Goal: Information Seeking & Learning: Check status

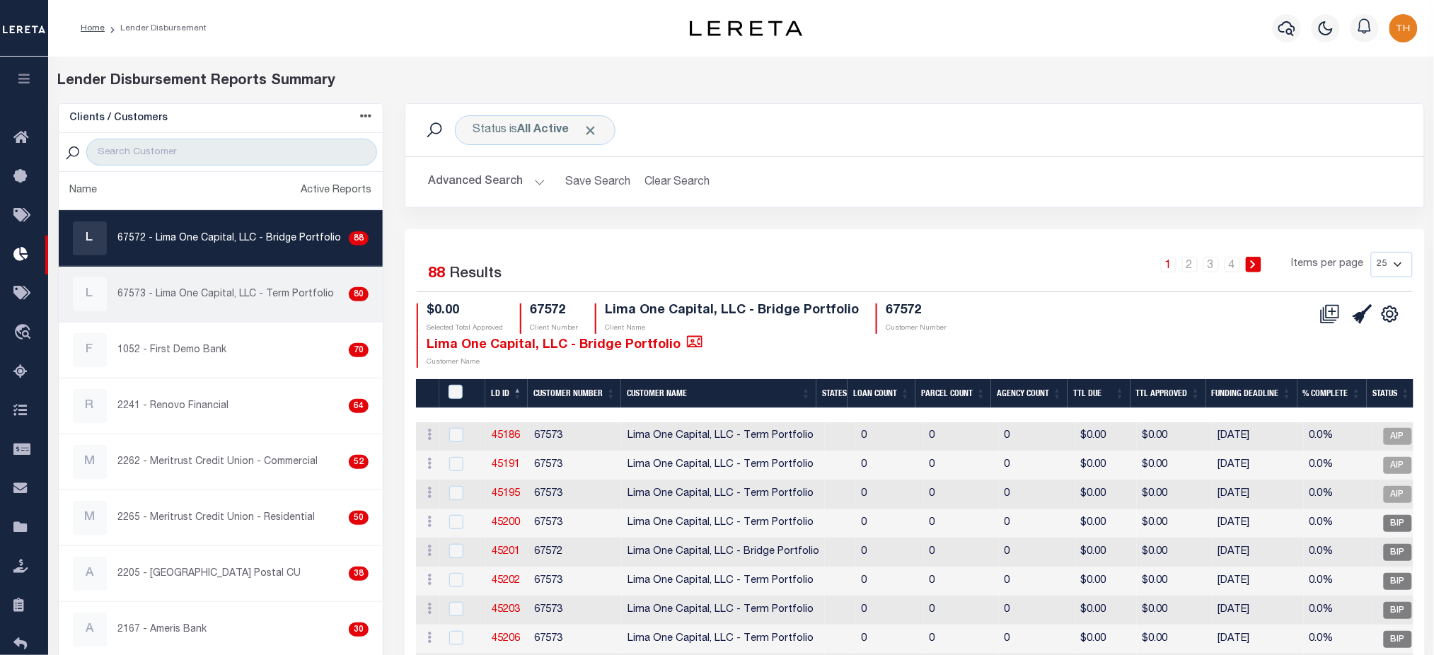
click at [255, 297] on p "67573 - Lima One Capital, LLC - Term Portfolio" at bounding box center [226, 294] width 216 height 15
checkbox input "true"
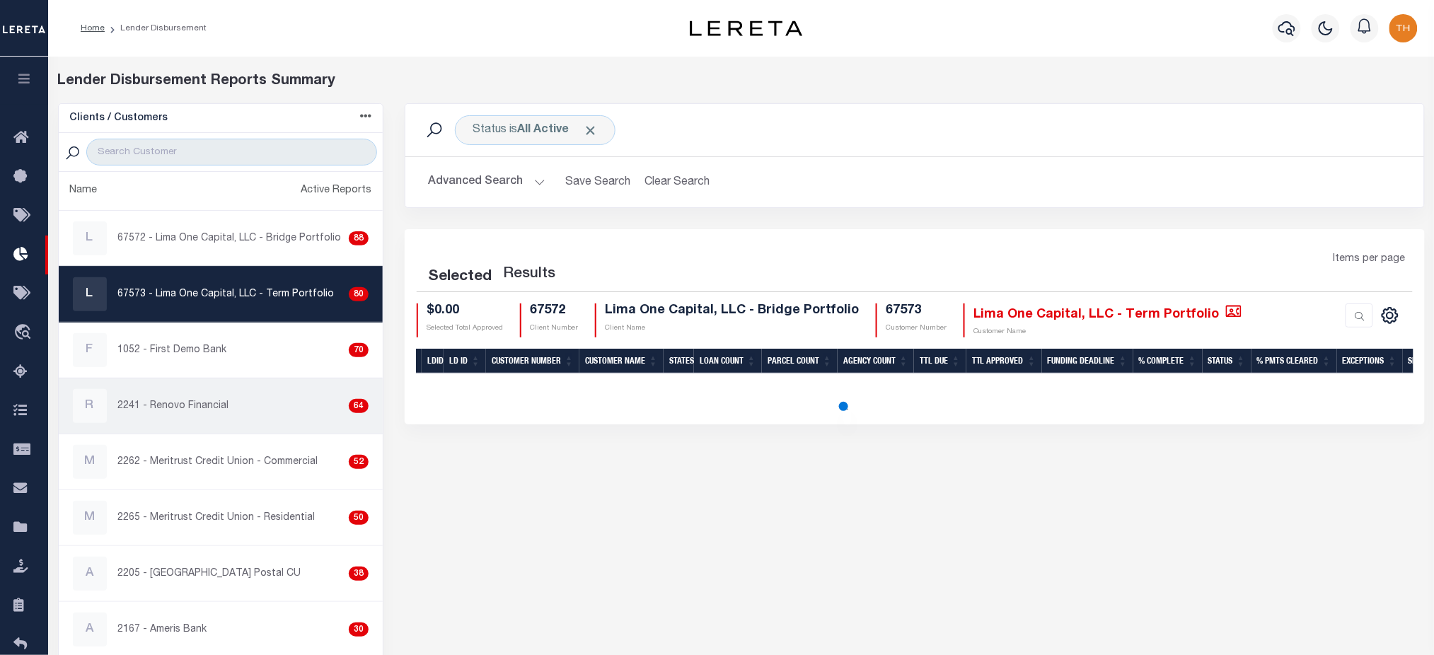
click at [242, 405] on div "R 2241 - Renovo Financial 64" at bounding box center [221, 406] width 296 height 34
checkbox input "true"
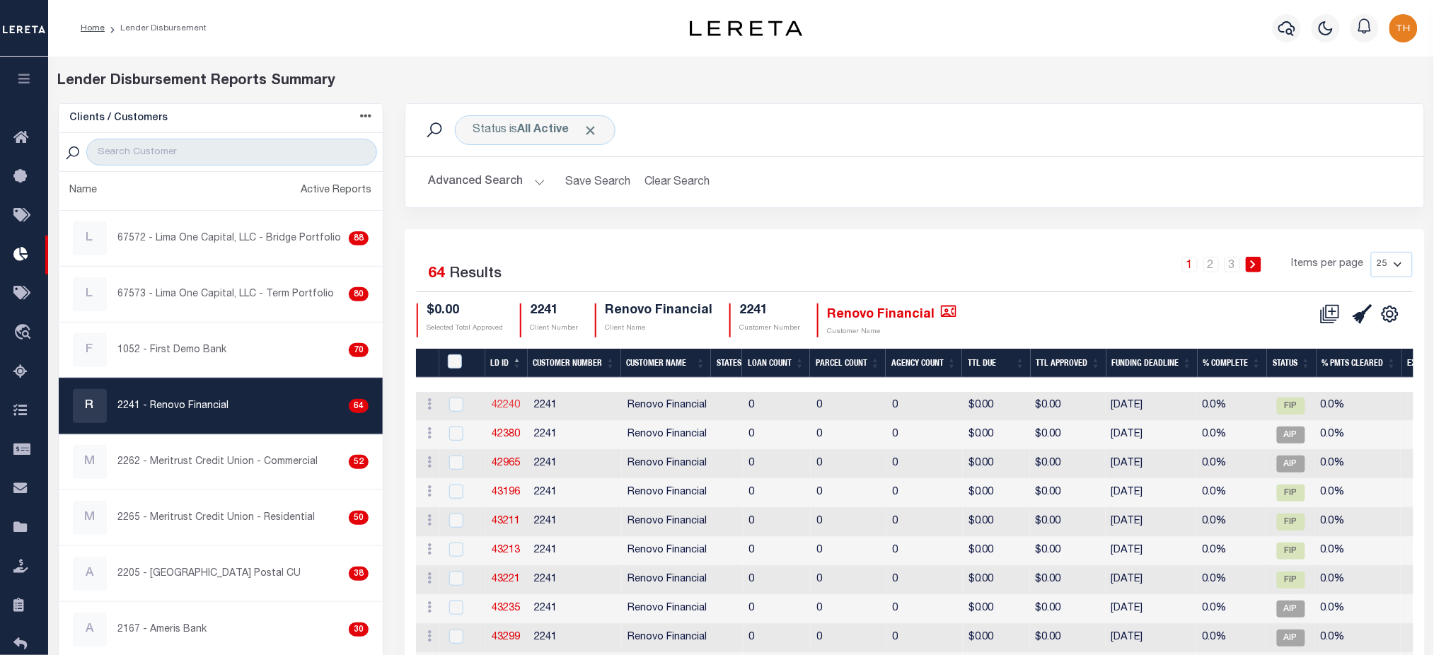
click at [507, 404] on link "42240" at bounding box center [506, 405] width 28 height 10
checkbox input "true"
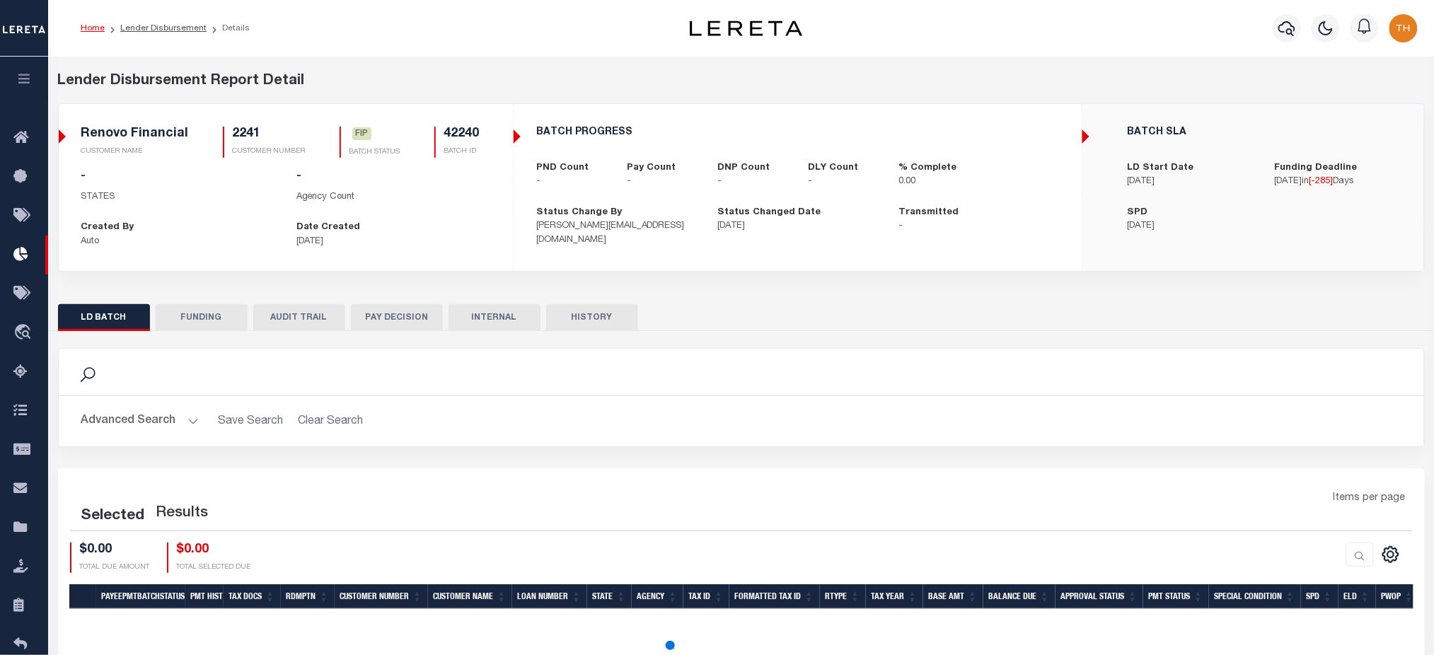
click at [600, 322] on button "HISTORY" at bounding box center [592, 317] width 92 height 27
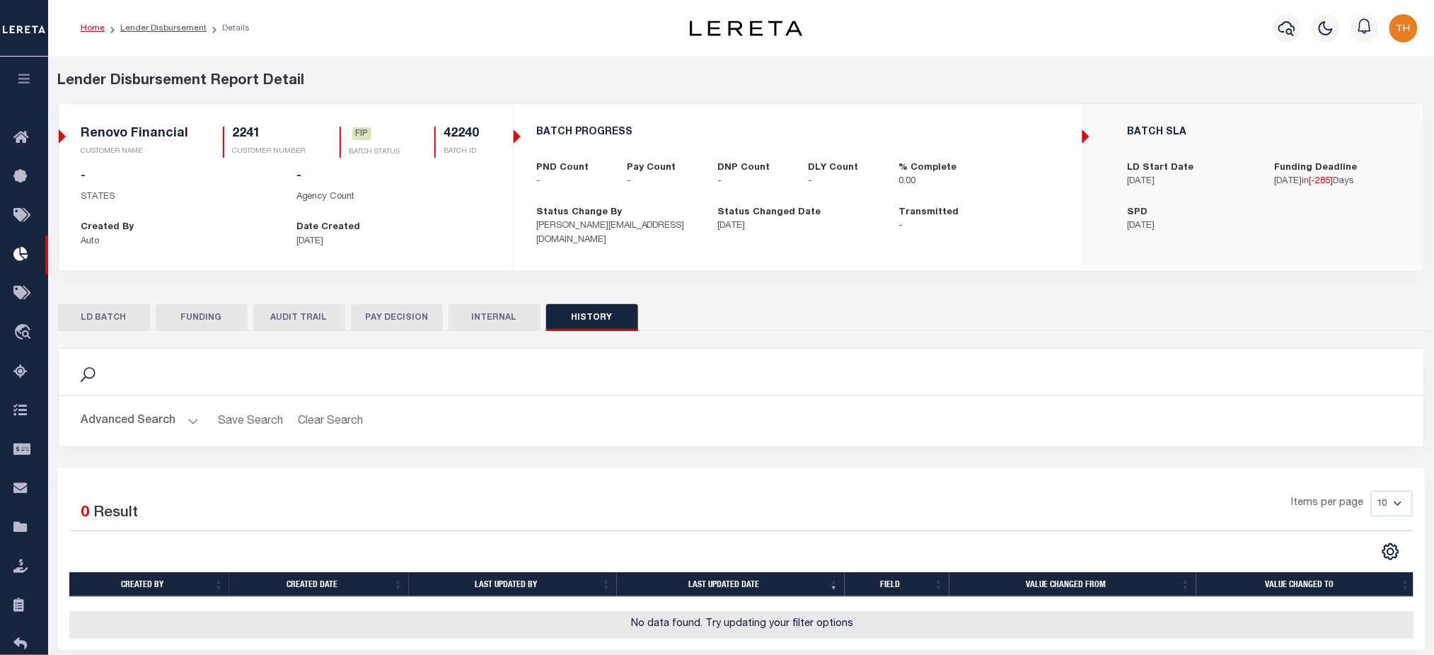
click at [105, 328] on button "LD BATCH" at bounding box center [104, 317] width 92 height 27
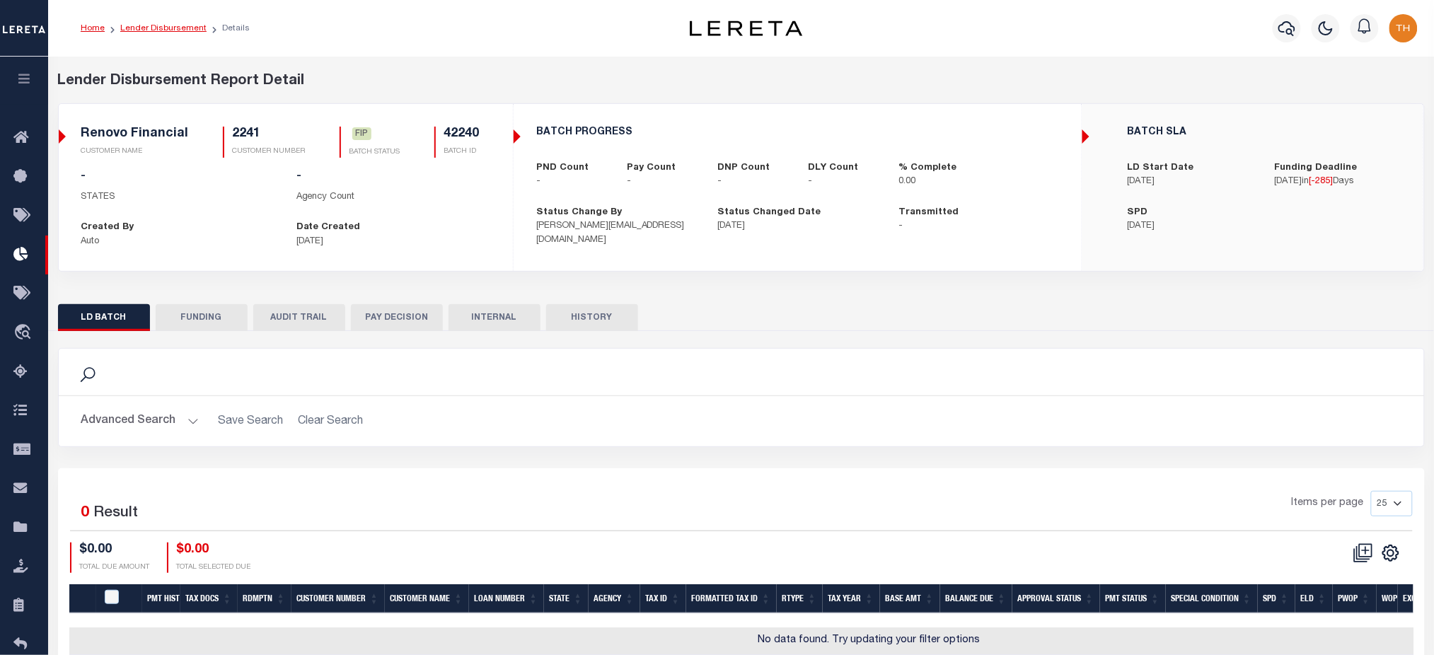
click at [180, 27] on link "Lender Disbursement" at bounding box center [163, 28] width 86 height 8
checkbox input "true"
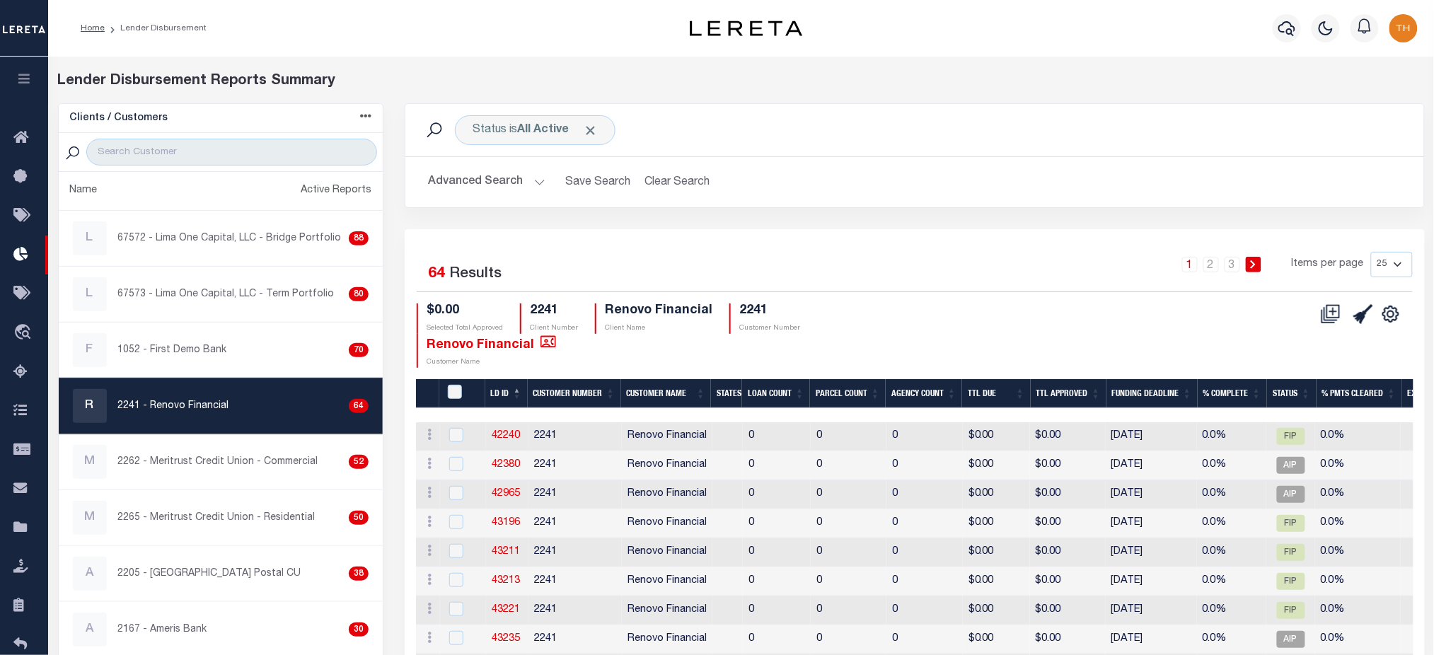
click at [773, 399] on th "Loan Count" at bounding box center [776, 393] width 68 height 29
click at [497, 432] on link "45752" at bounding box center [506, 437] width 28 height 10
checkbox input "true"
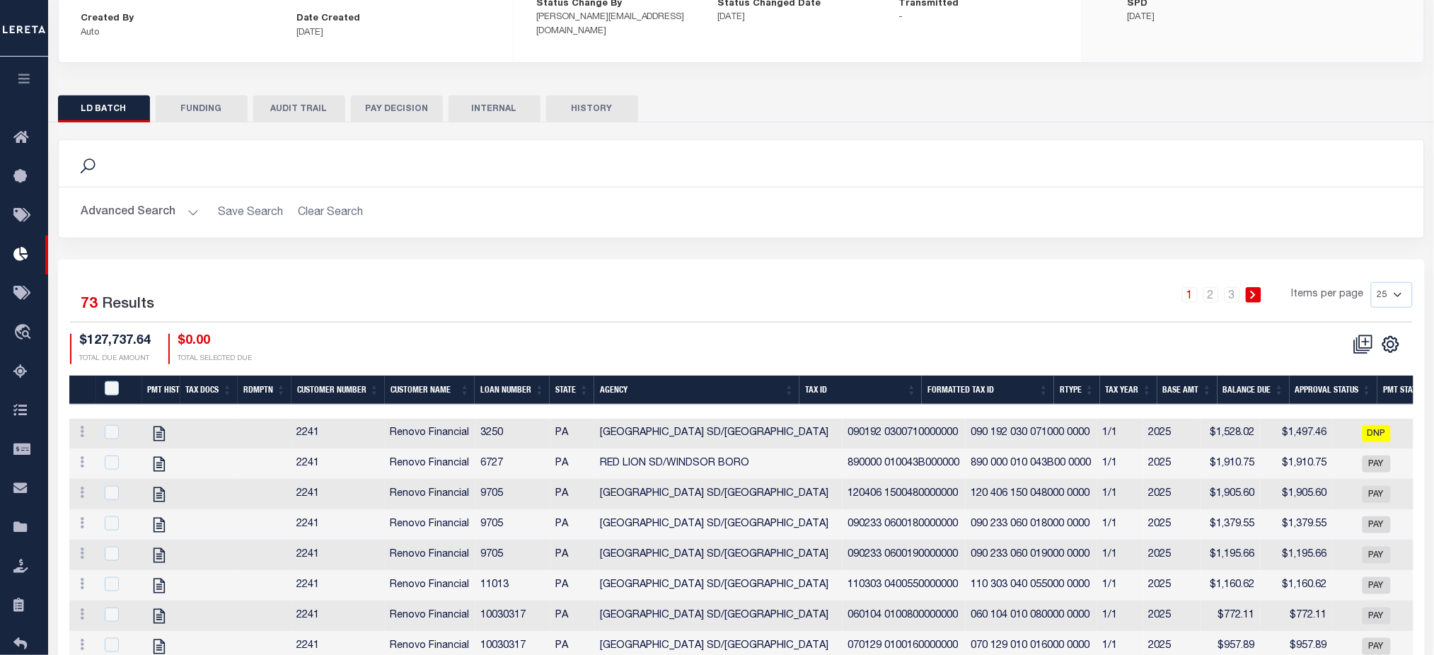
scroll to position [188, 0]
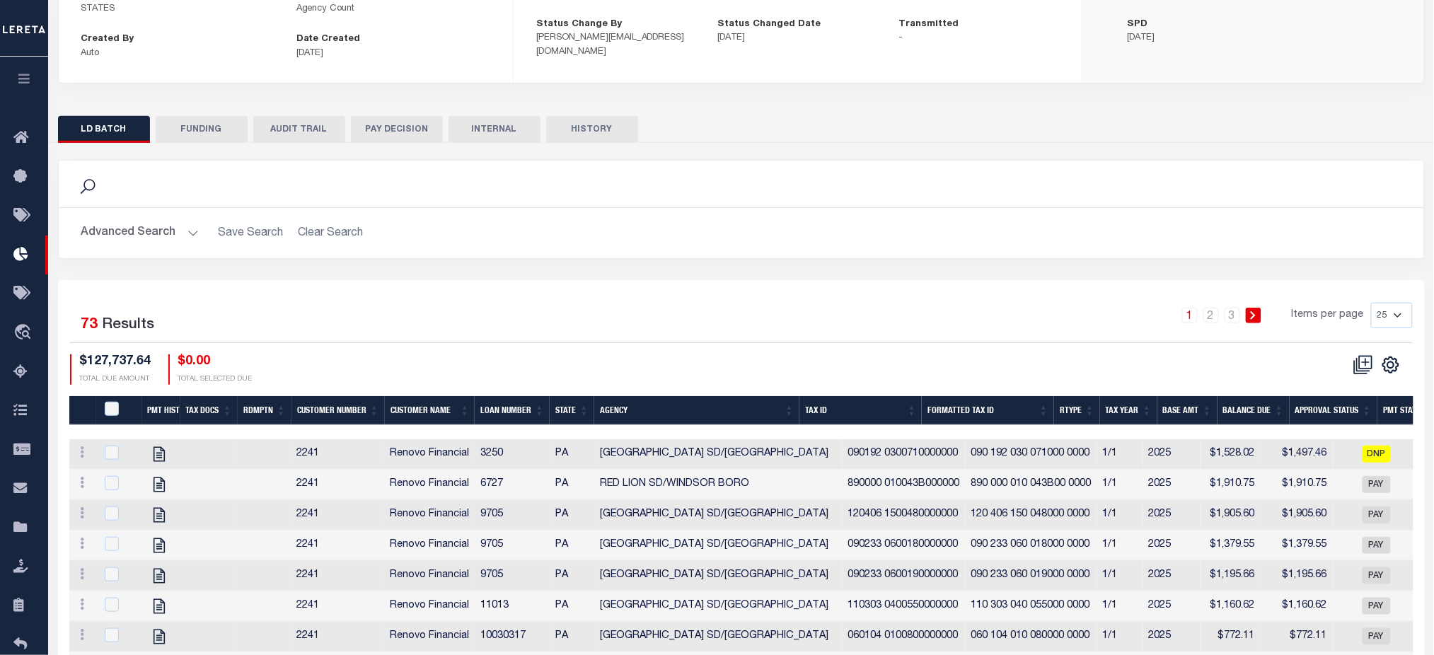
click at [581, 141] on button "HISTORY" at bounding box center [592, 129] width 92 height 27
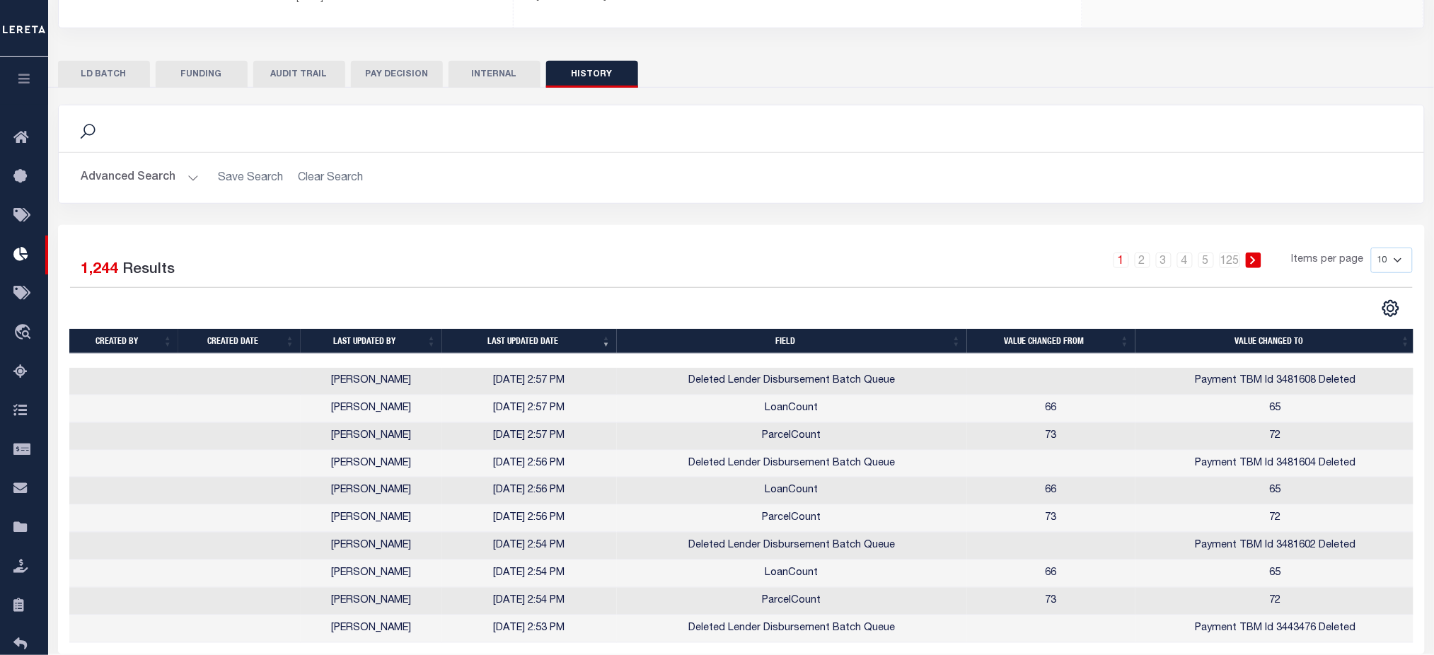
scroll to position [297, 0]
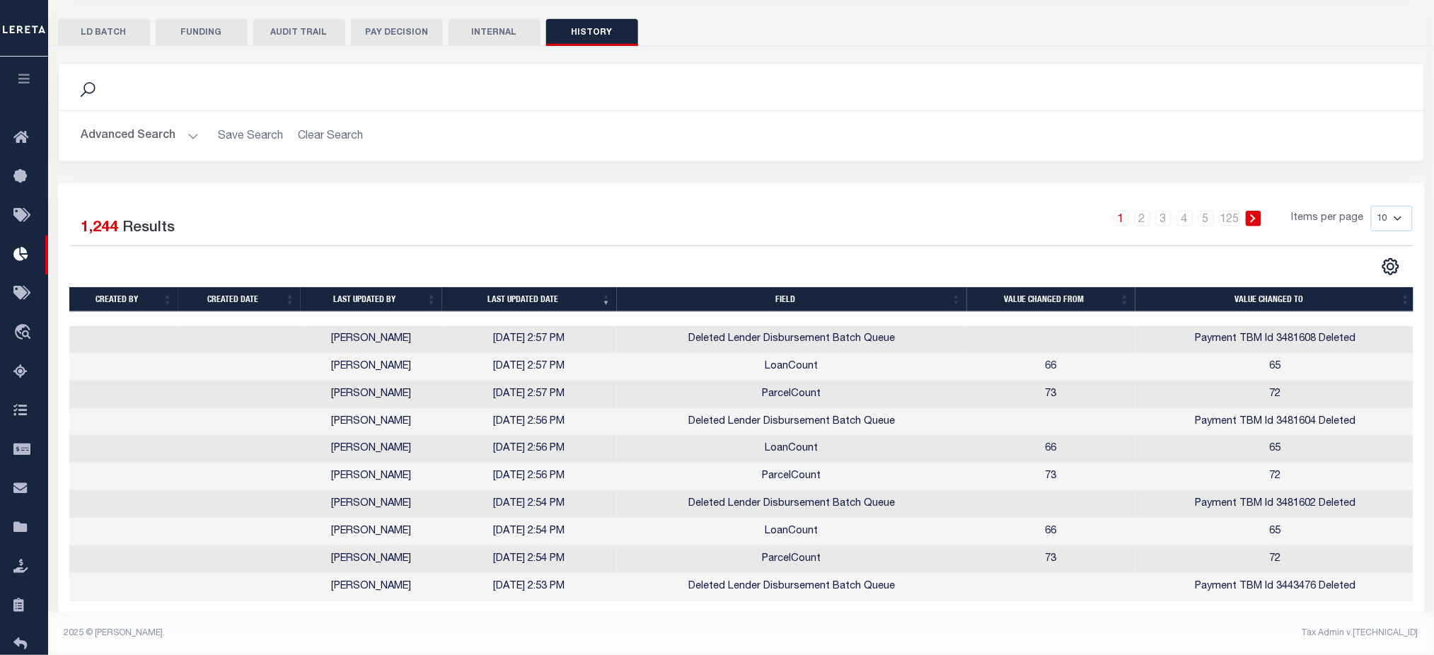
click at [1400, 212] on select "10 25 50 100" at bounding box center [1392, 218] width 42 height 25
select select "100"
click at [1371, 206] on select "10 25 50 100" at bounding box center [1392, 218] width 42 height 25
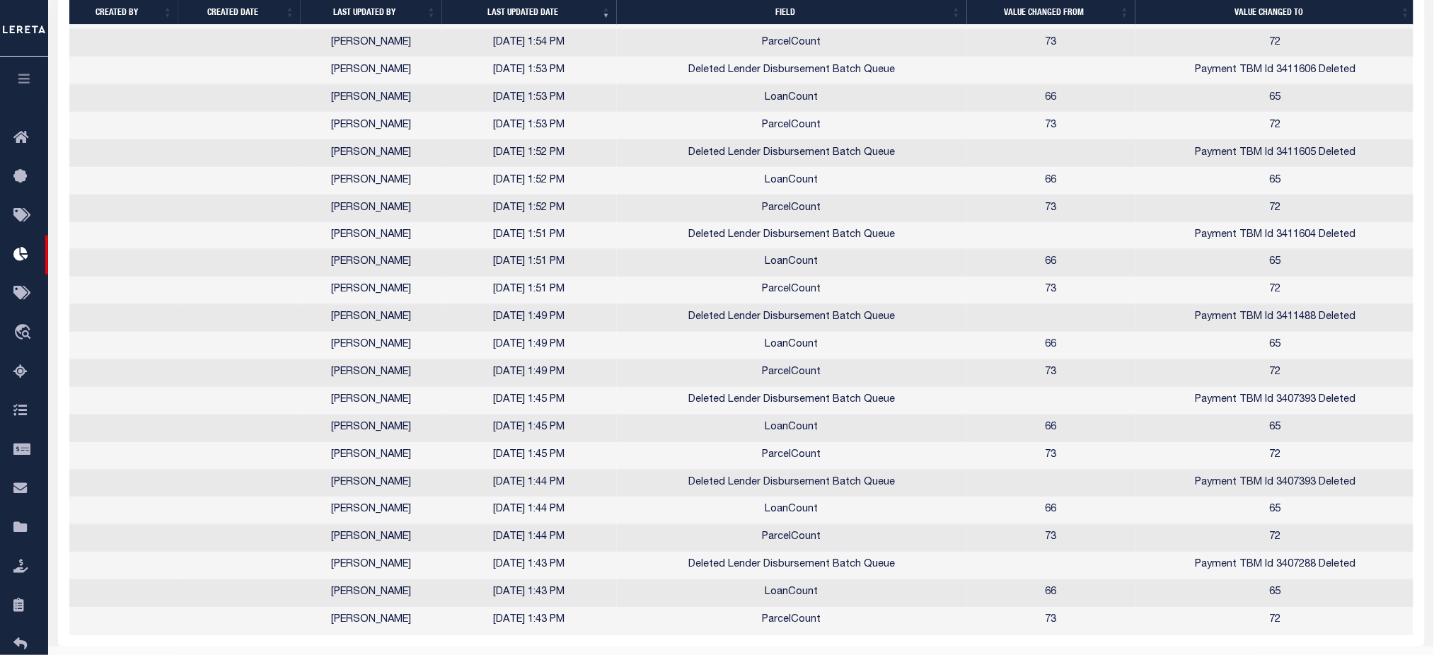
scroll to position [2764, 0]
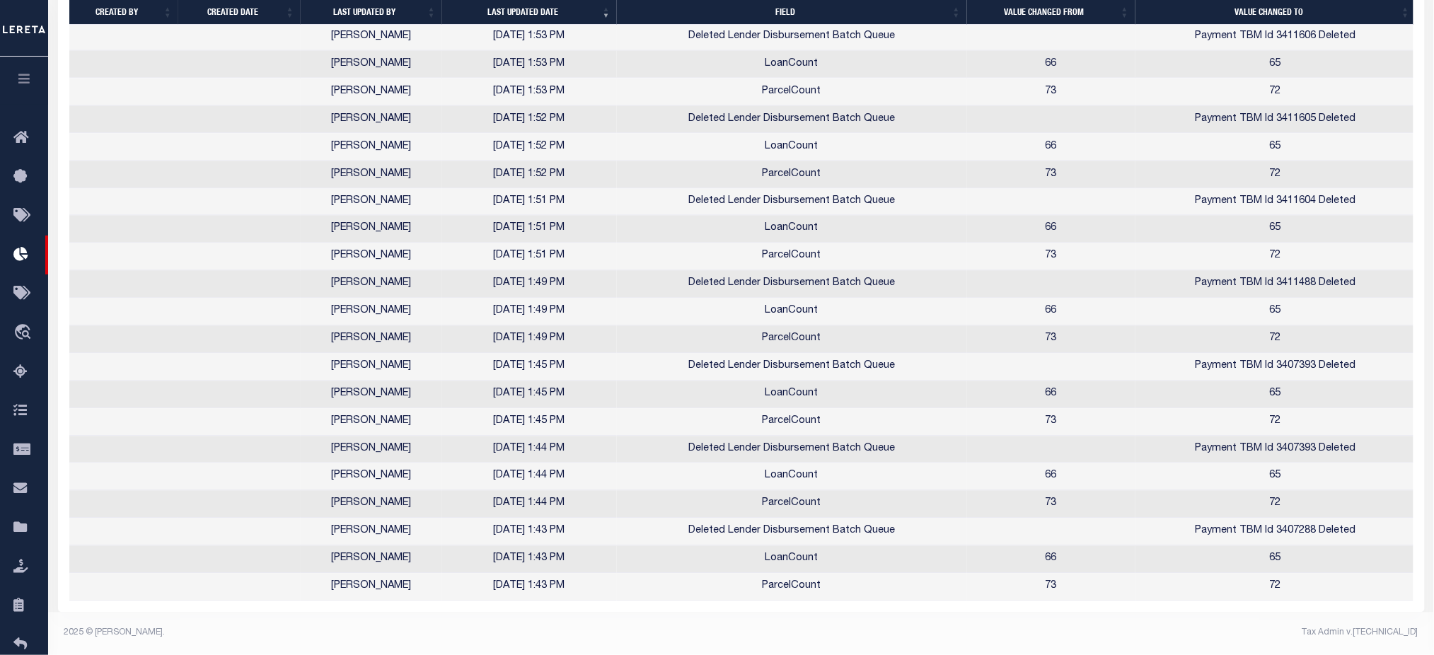
click at [1433, 620] on footer "2025 © [PERSON_NAME]. Tax Admin v.[TECHNICAL_ID]" at bounding box center [741, 634] width 1386 height 42
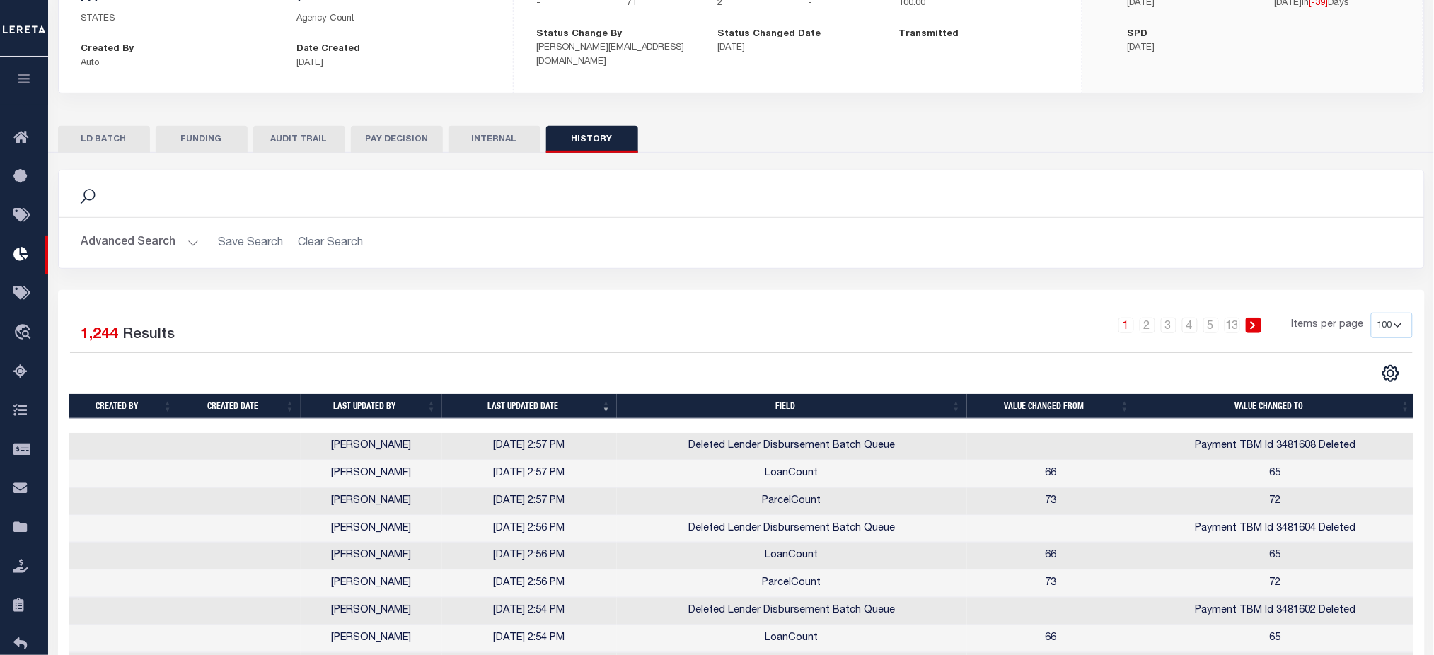
scroll to position [174, 0]
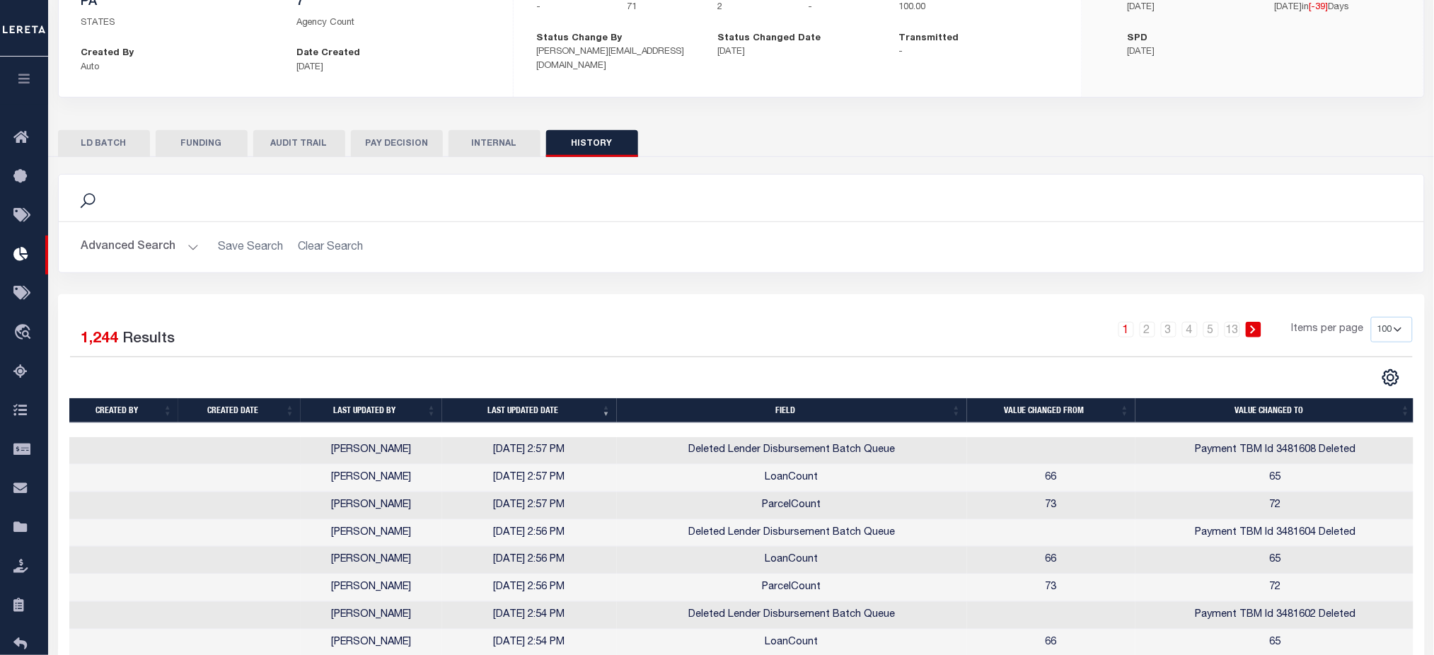
click at [514, 413] on th "Last updated date" at bounding box center [529, 410] width 175 height 25
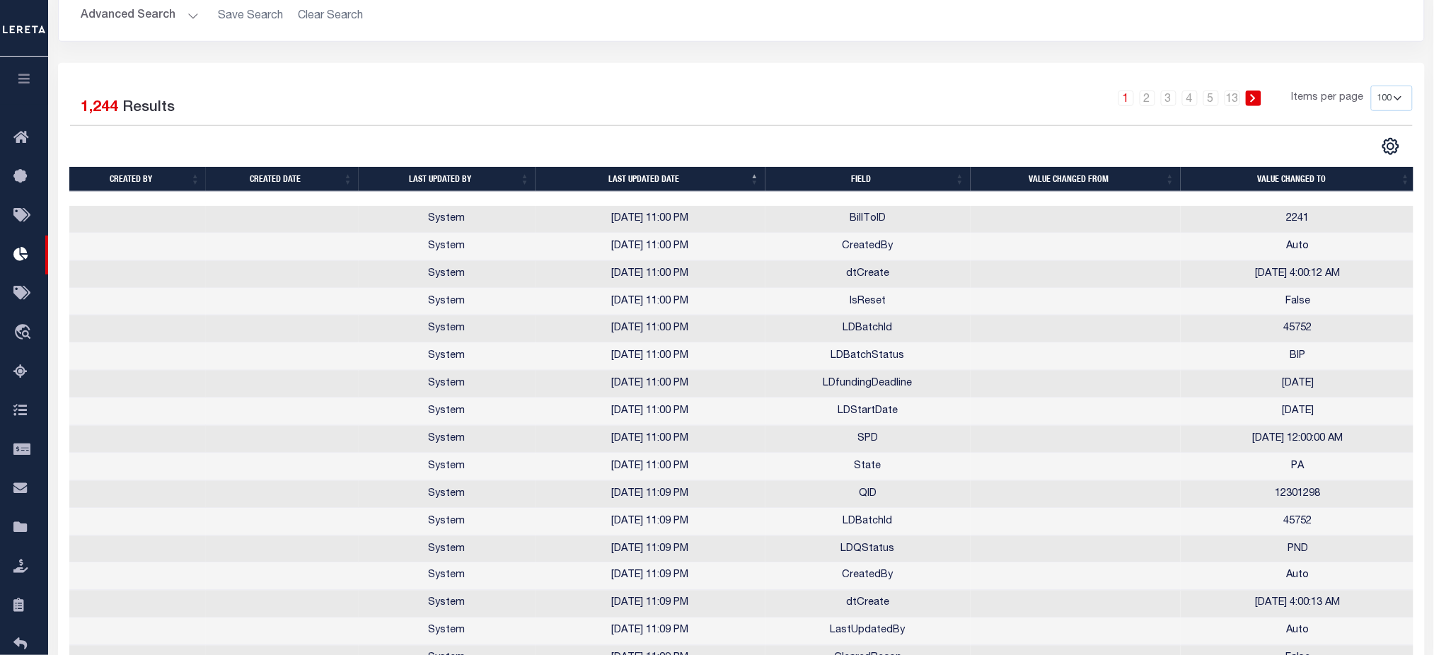
scroll to position [0, 0]
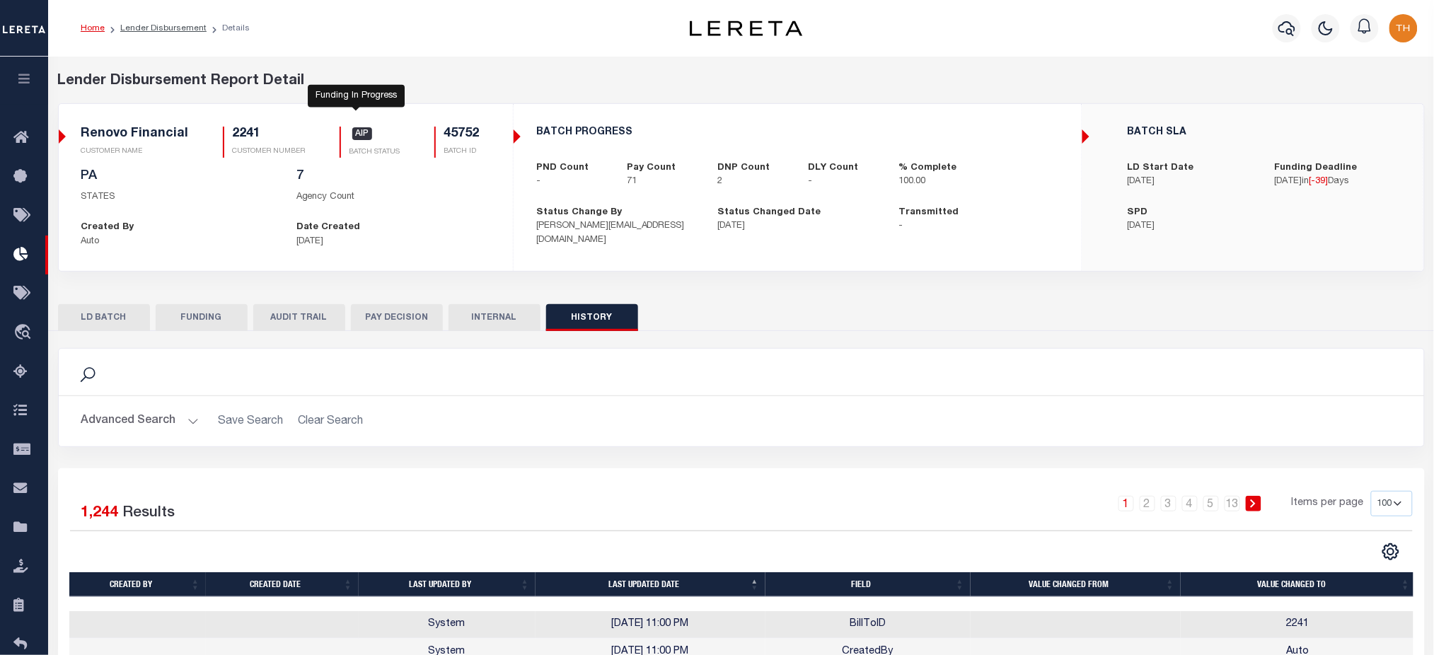
click at [353, 140] on span "AIP" at bounding box center [362, 133] width 21 height 13
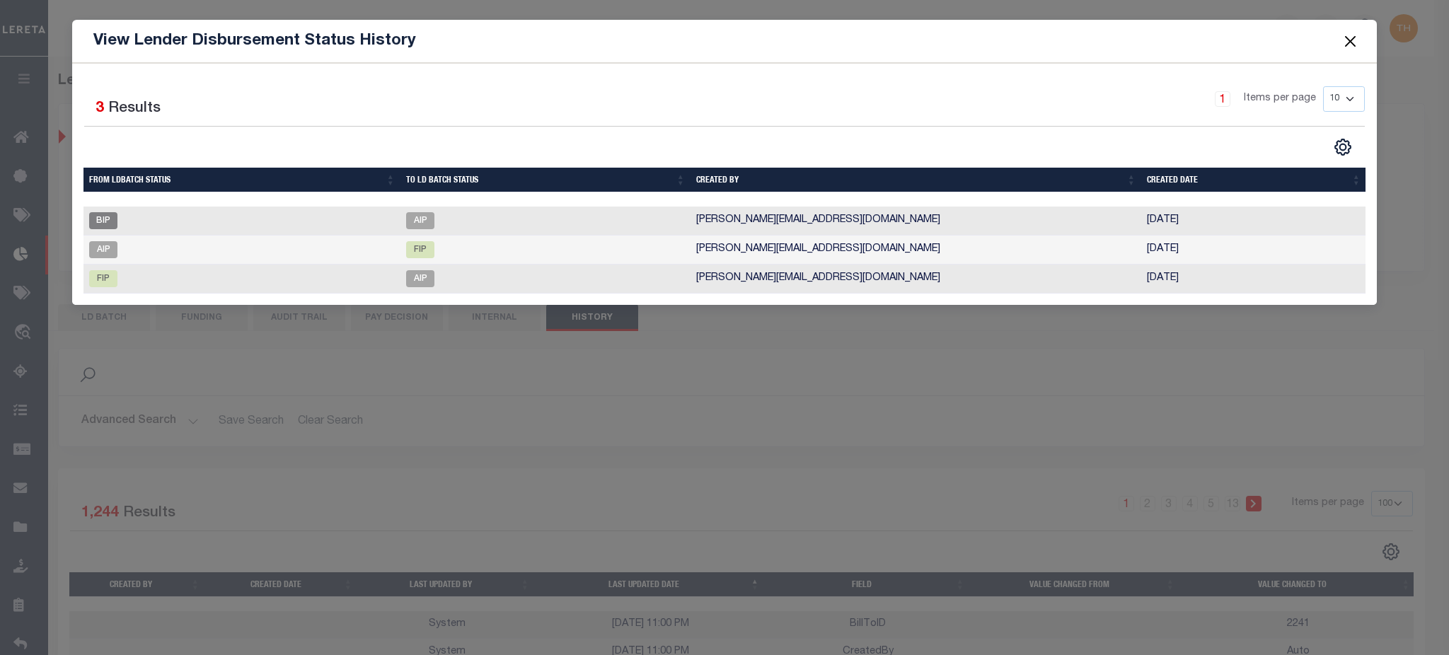
click at [1353, 42] on button "Close" at bounding box center [1350, 41] width 18 height 18
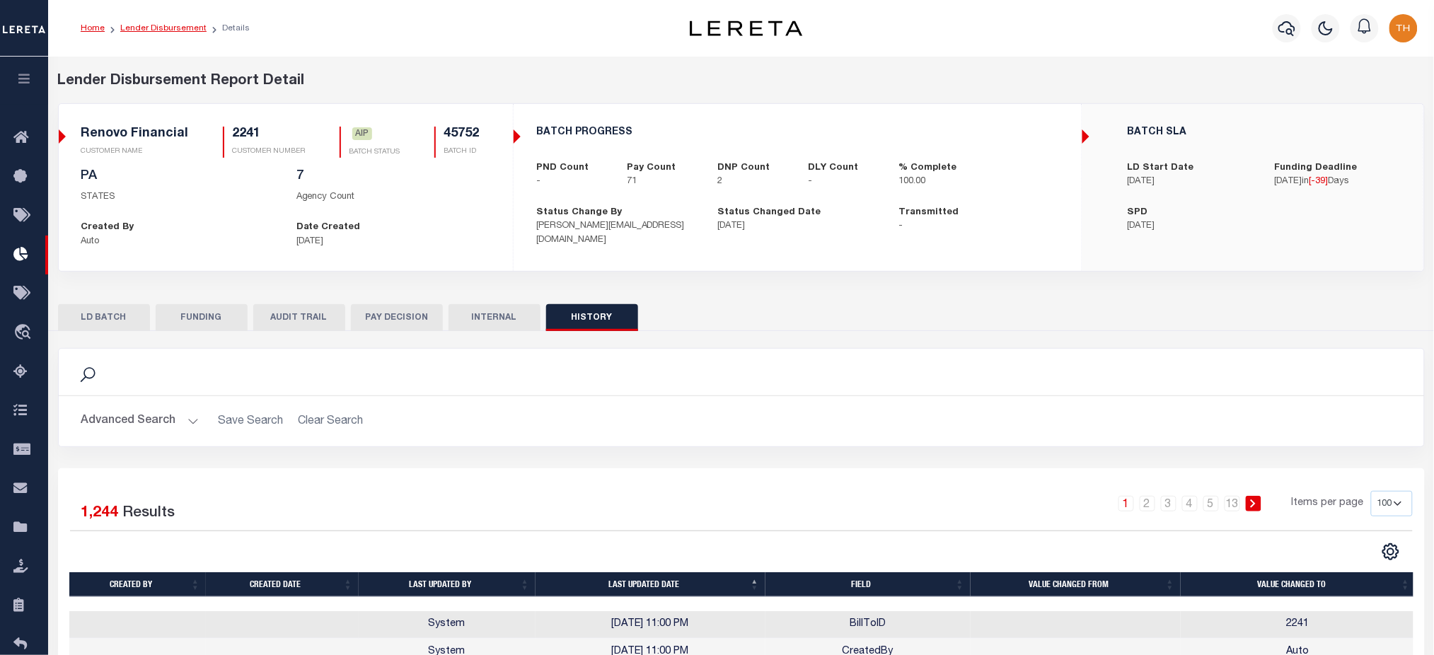
click at [167, 26] on link "Lender Disbursement" at bounding box center [163, 28] width 86 height 8
checkbox input "true"
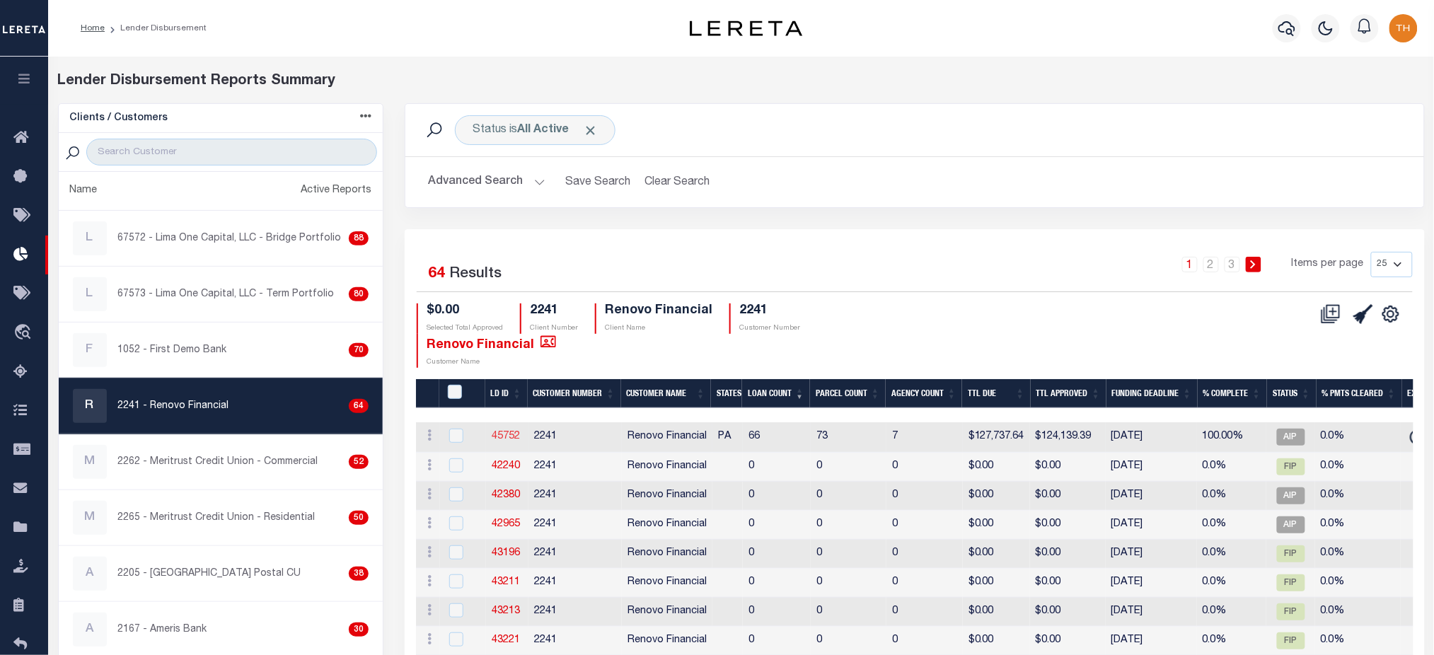
click at [510, 439] on link "45752" at bounding box center [506, 437] width 28 height 10
checkbox input "true"
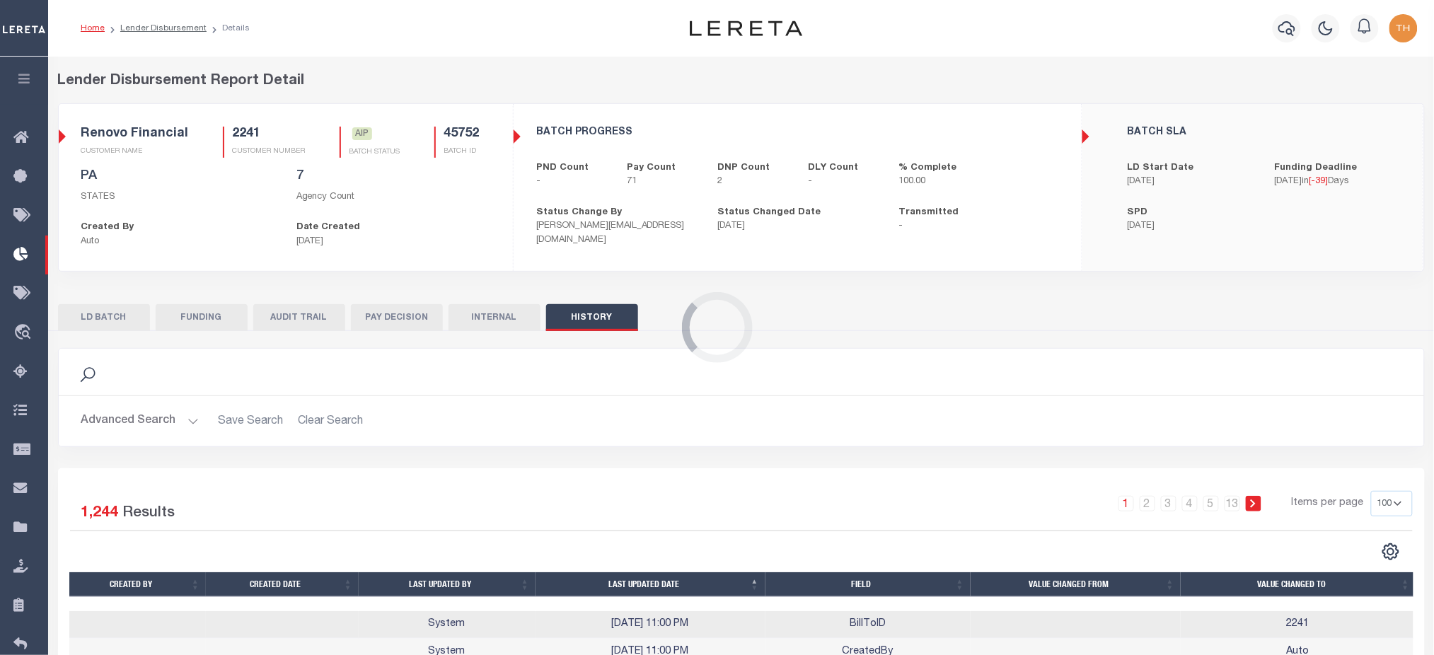
scroll to position [188, 0]
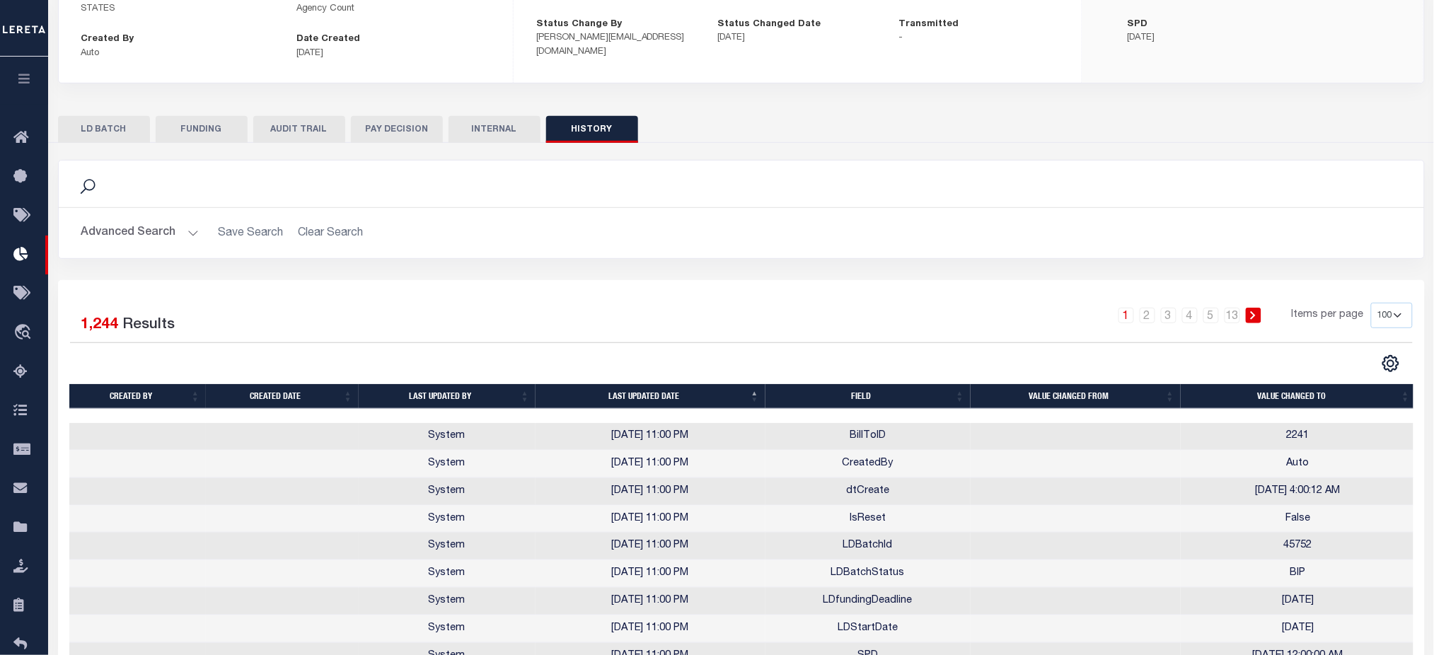
click at [115, 137] on button "LD BATCH" at bounding box center [104, 129] width 92 height 27
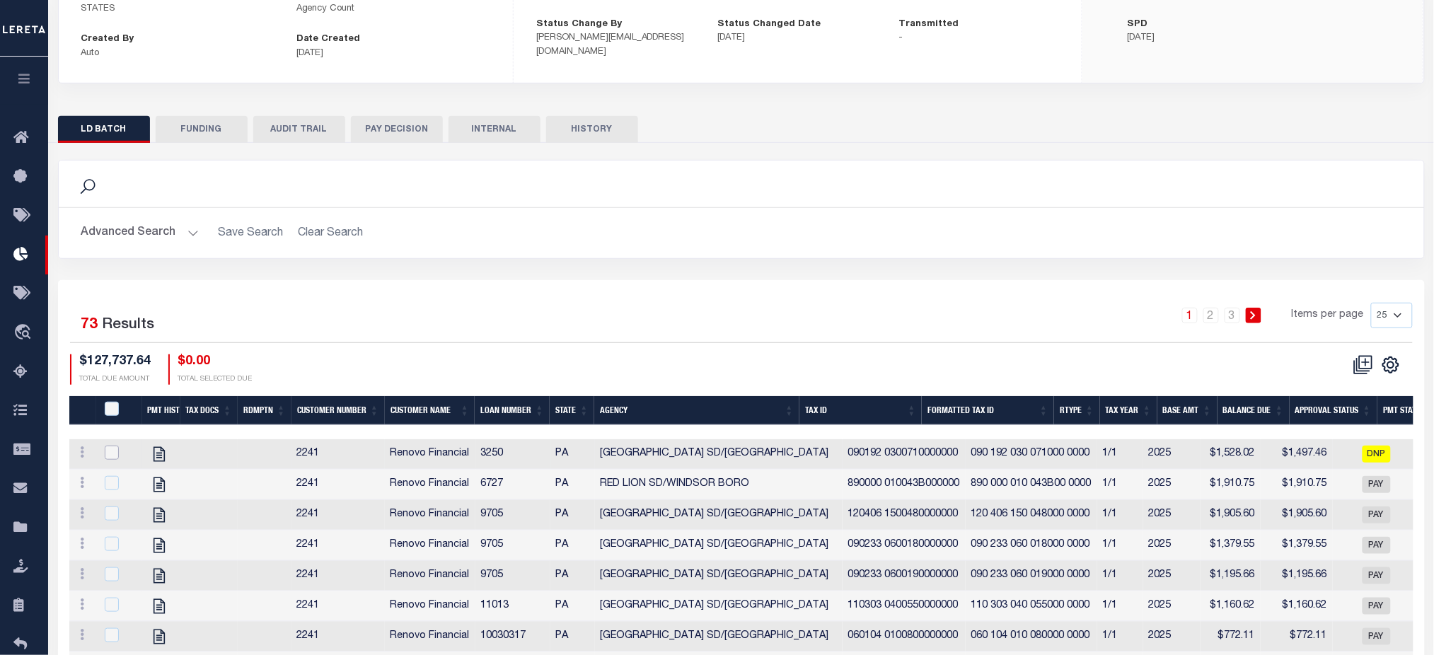
click at [117, 457] on input "checkbox" at bounding box center [112, 453] width 14 height 14
checkbox input "true"
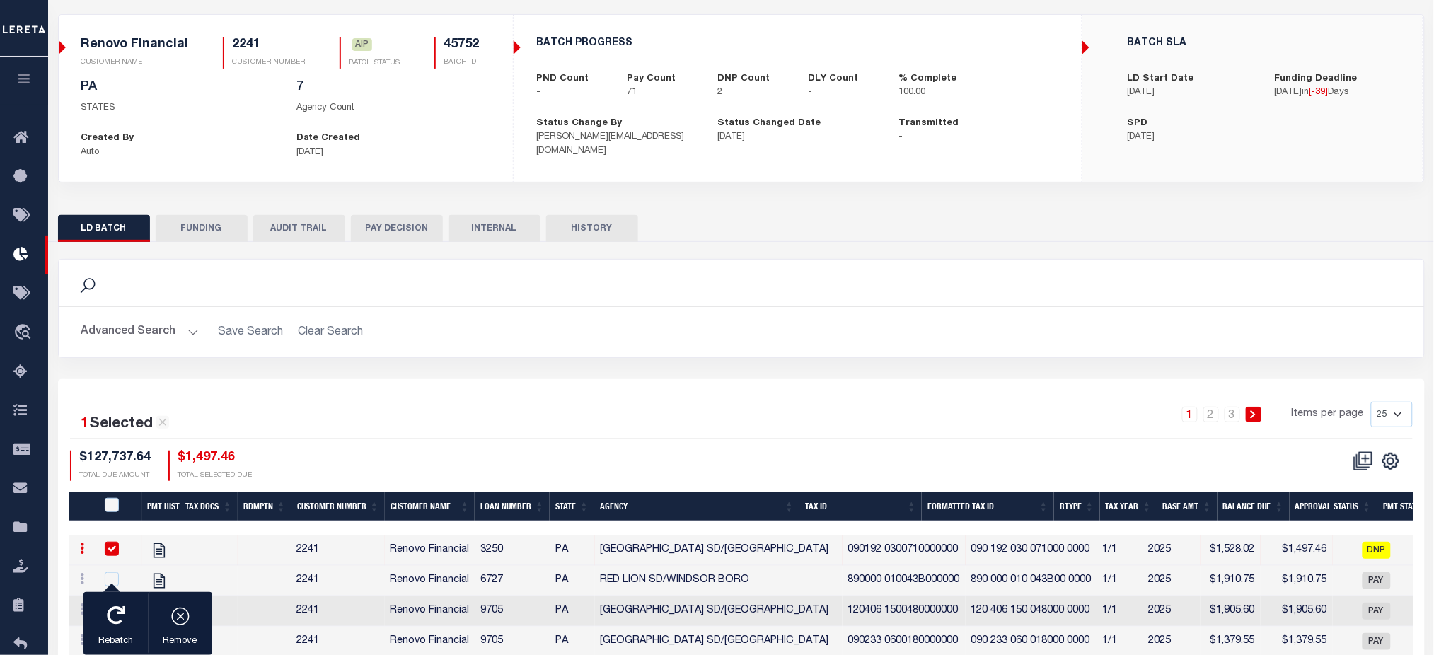
scroll to position [283, 0]
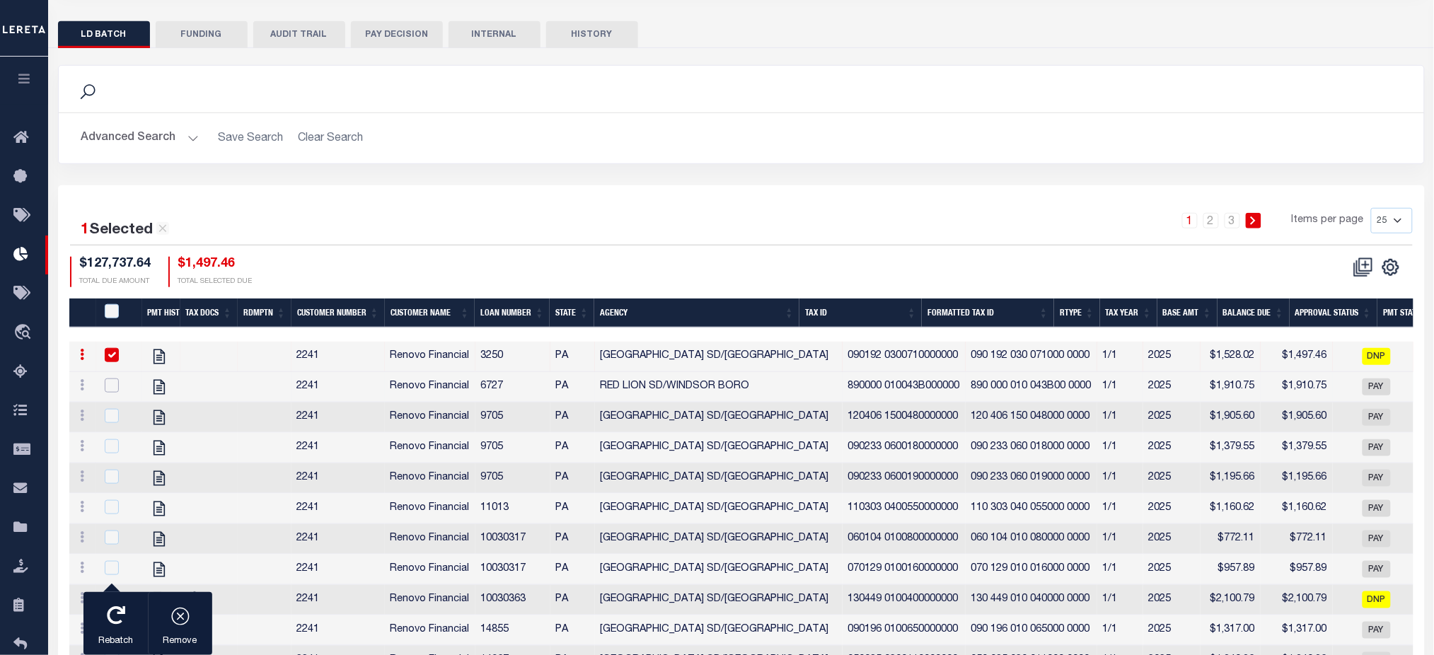
drag, startPoint x: 117, startPoint y: 383, endPoint x: 117, endPoint y: 392, distance: 8.5
click at [117, 384] on input "checkbox" at bounding box center [112, 386] width 14 height 14
checkbox input "true"
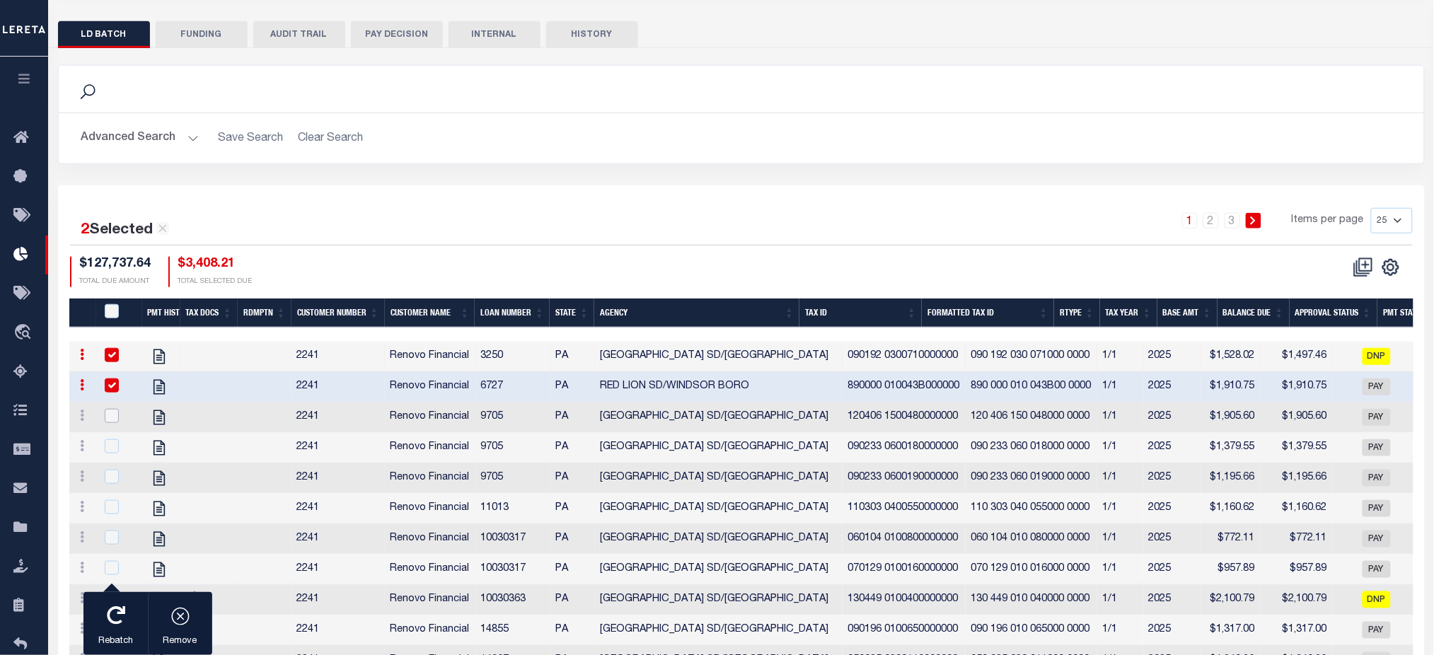
click at [112, 420] on input "checkbox" at bounding box center [112, 416] width 14 height 14
checkbox input "true"
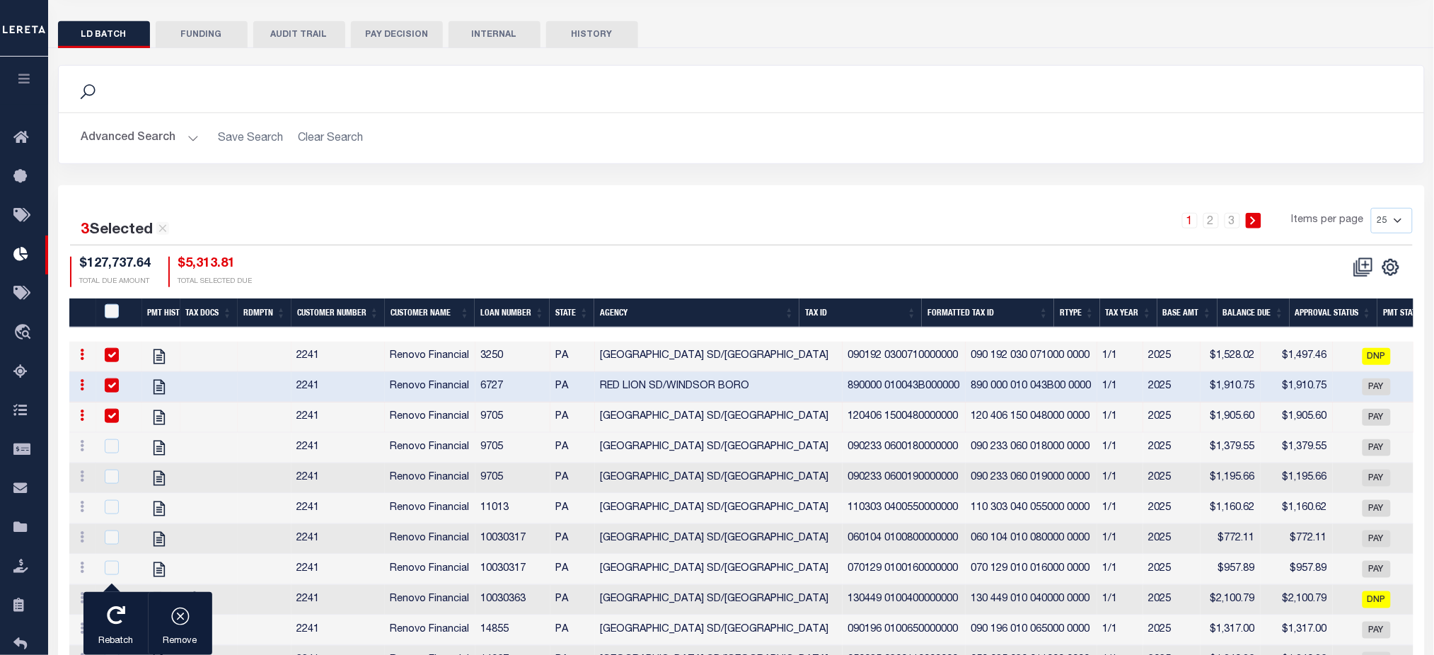
scroll to position [0, 0]
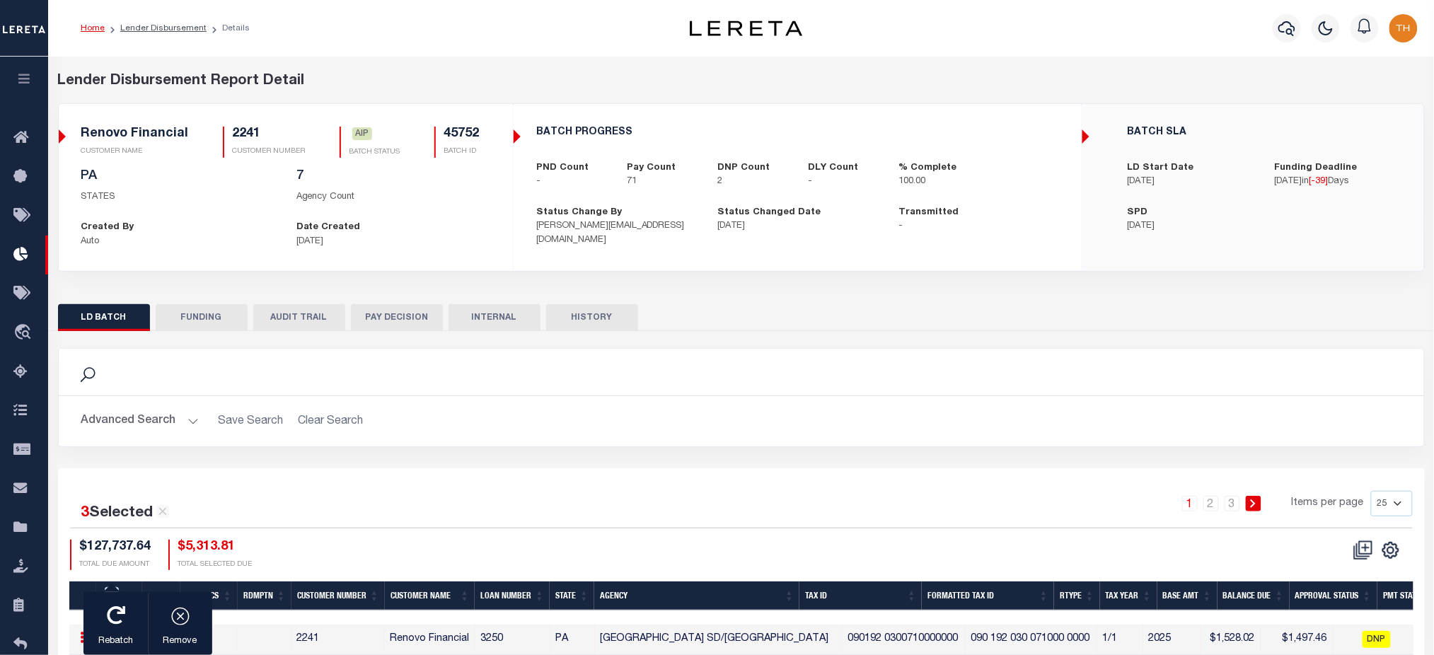
click at [572, 323] on button "HISTORY" at bounding box center [592, 317] width 92 height 27
select select "100"
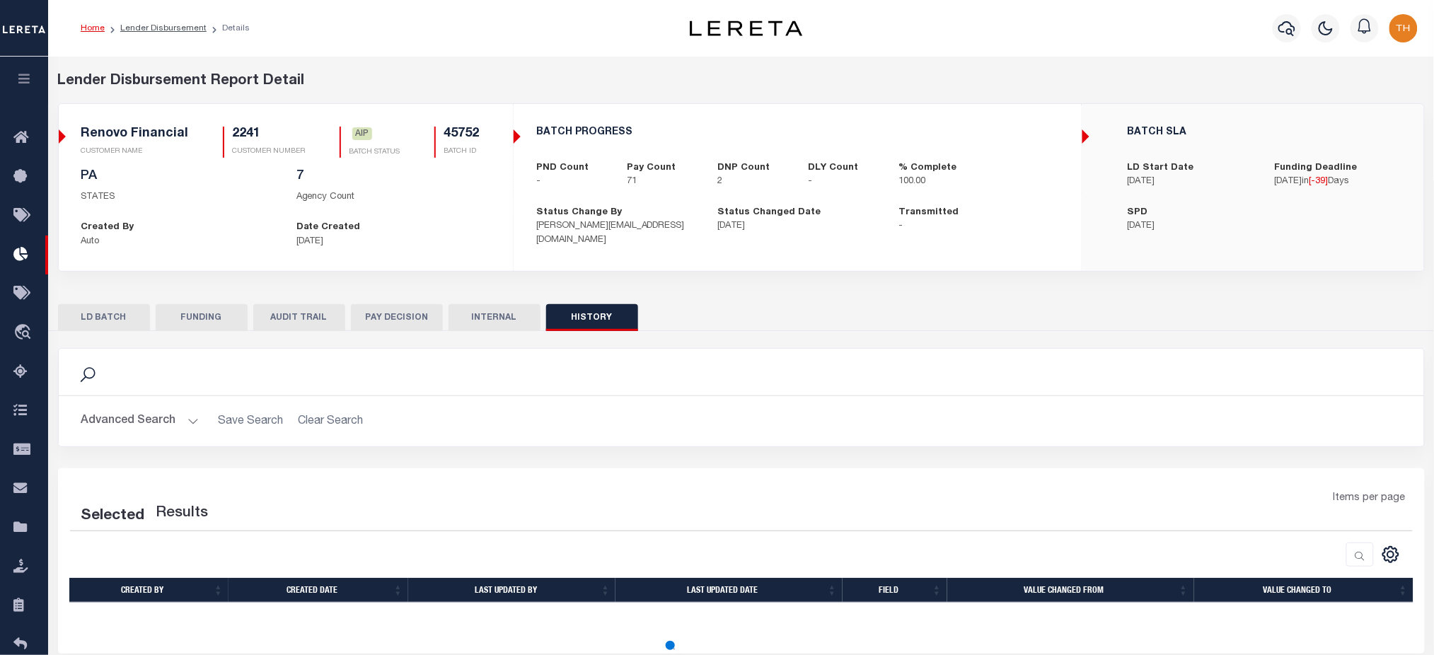
select select "100"
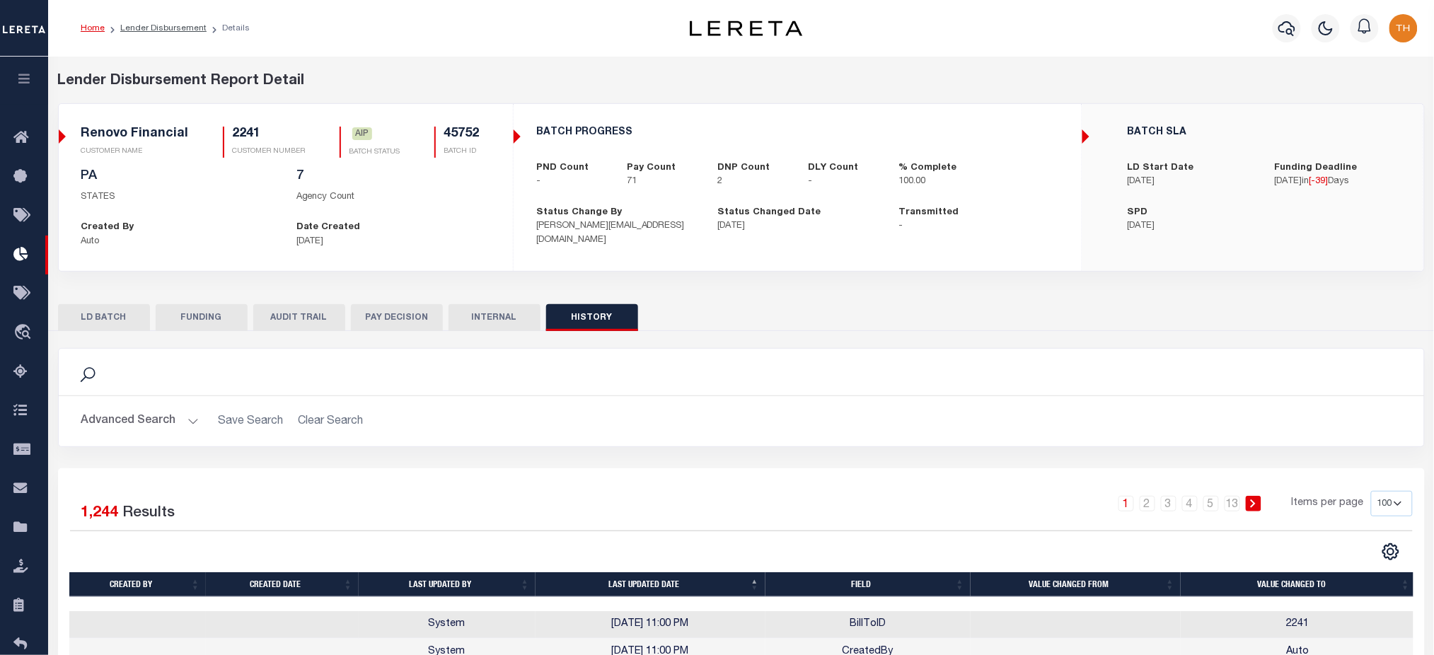
click at [257, 329] on button "AUDIT TRAIL" at bounding box center [299, 317] width 92 height 27
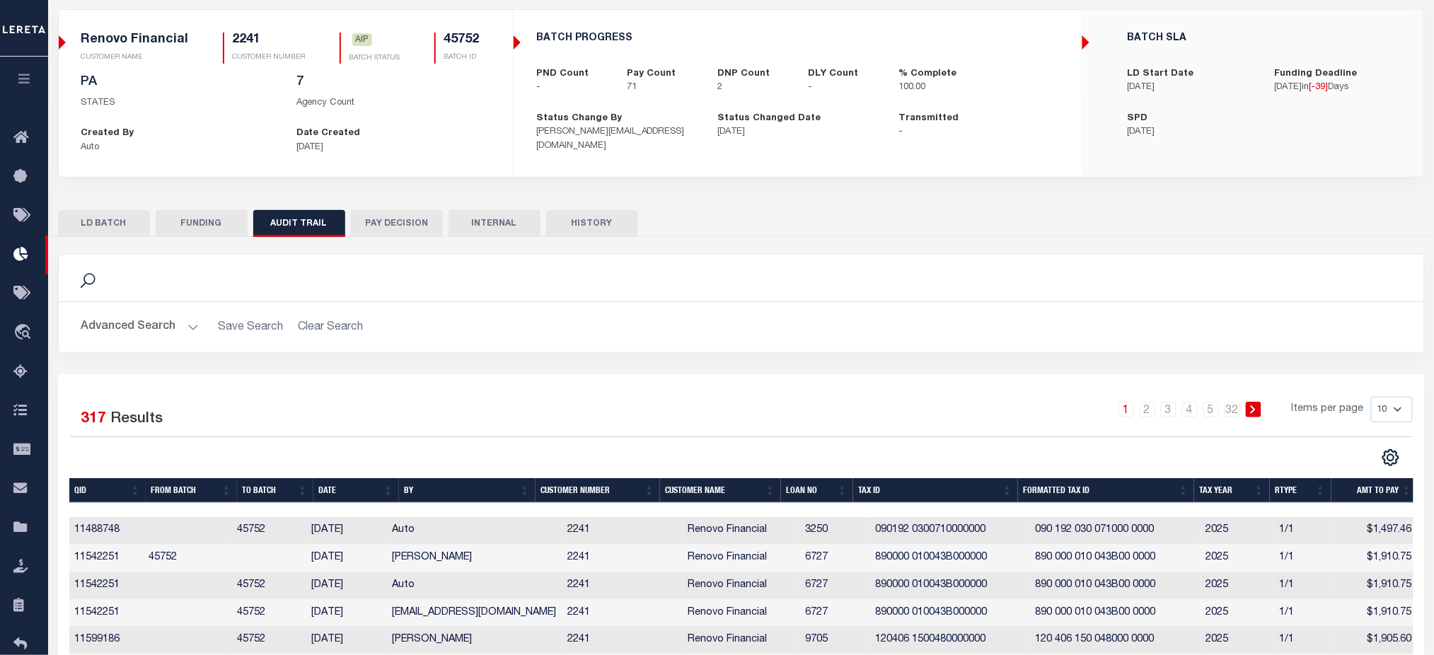
scroll to position [283, 0]
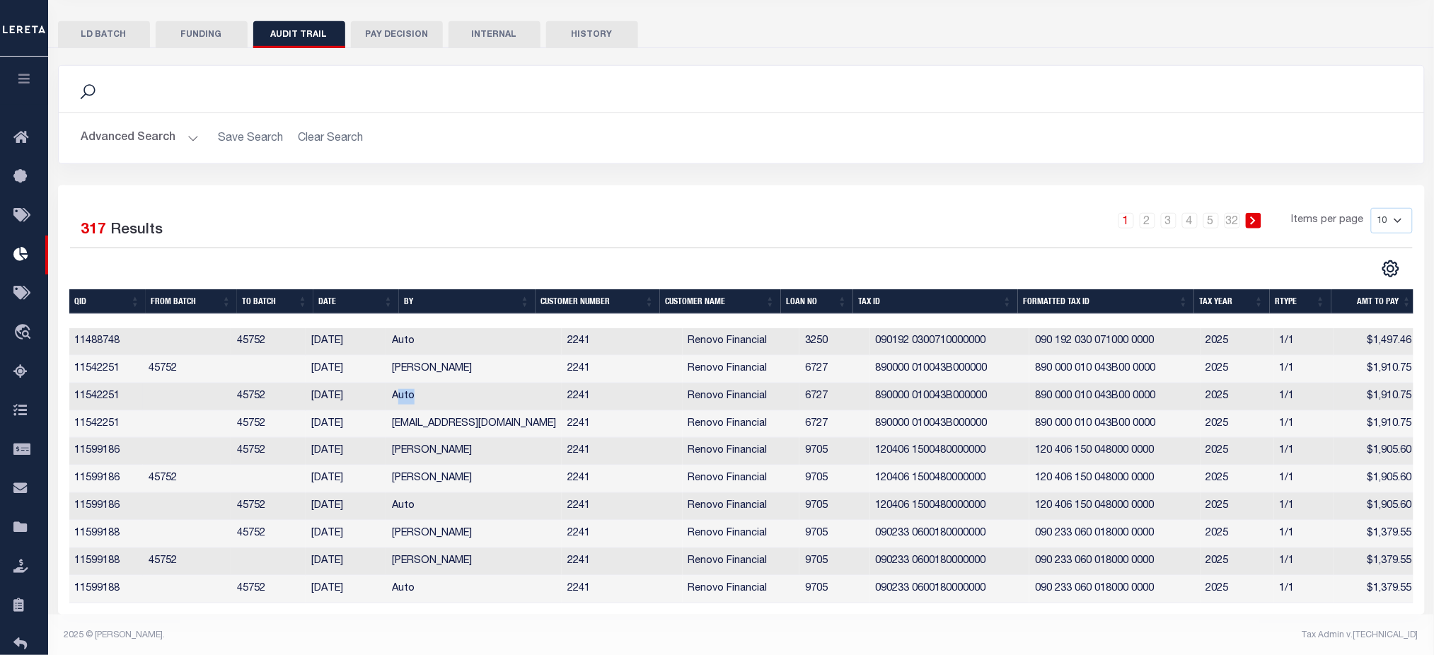
drag, startPoint x: 412, startPoint y: 404, endPoint x: 523, endPoint y: 408, distance: 111.2
click at [523, 406] on td "Auto" at bounding box center [473, 397] width 175 height 28
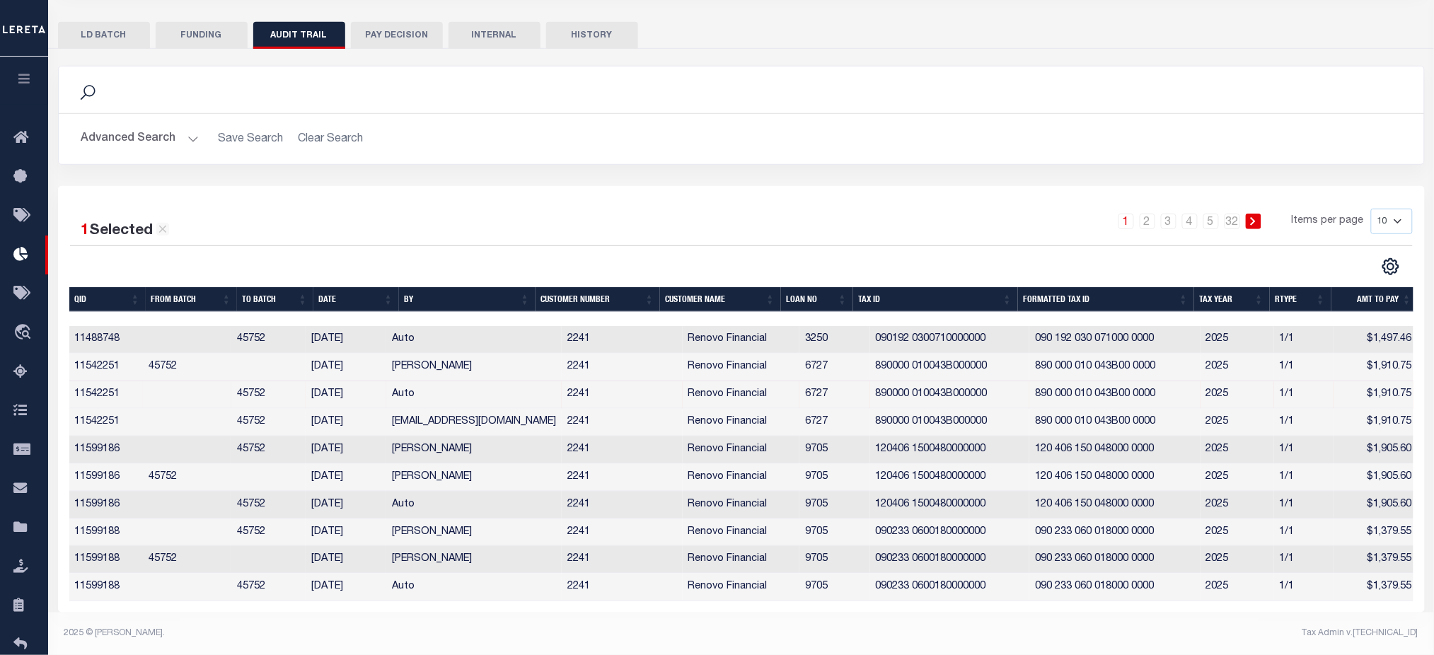
click at [562, 401] on td "2241" at bounding box center [622, 395] width 121 height 28
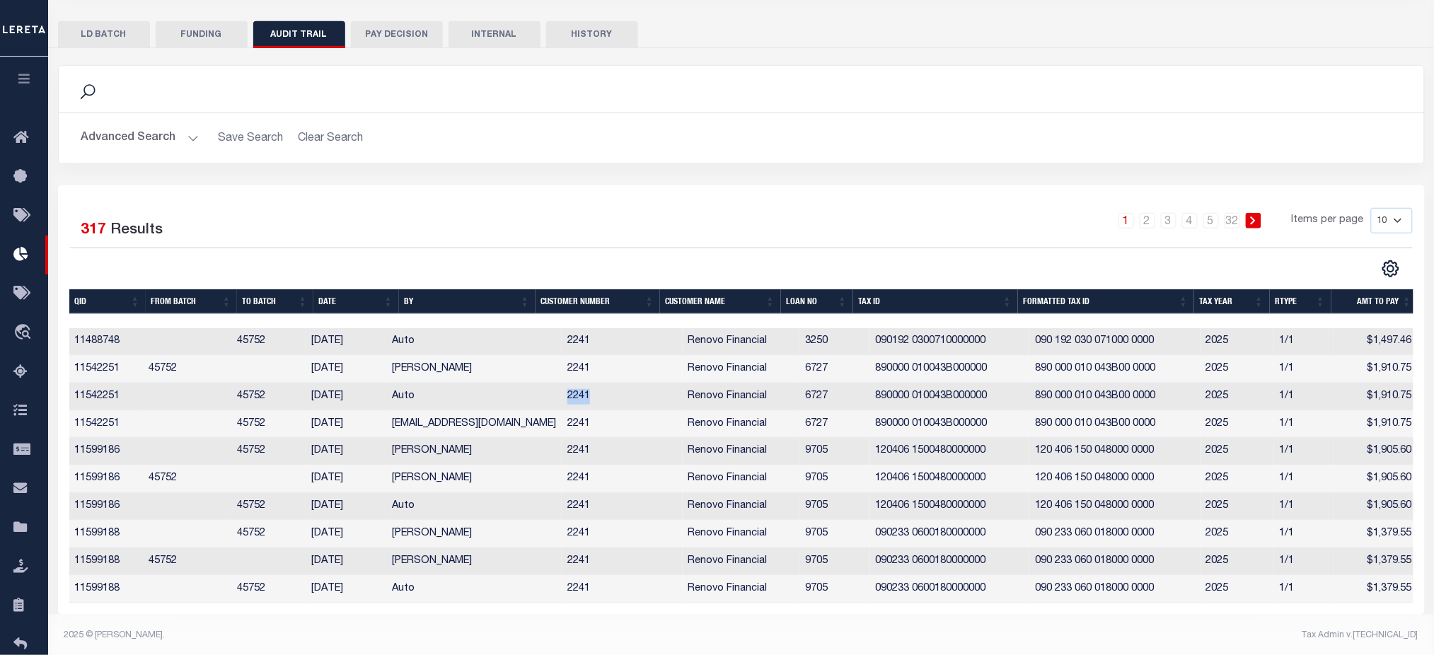
click at [562, 401] on td "2241" at bounding box center [622, 397] width 121 height 28
click at [562, 487] on td "2241" at bounding box center [622, 480] width 121 height 28
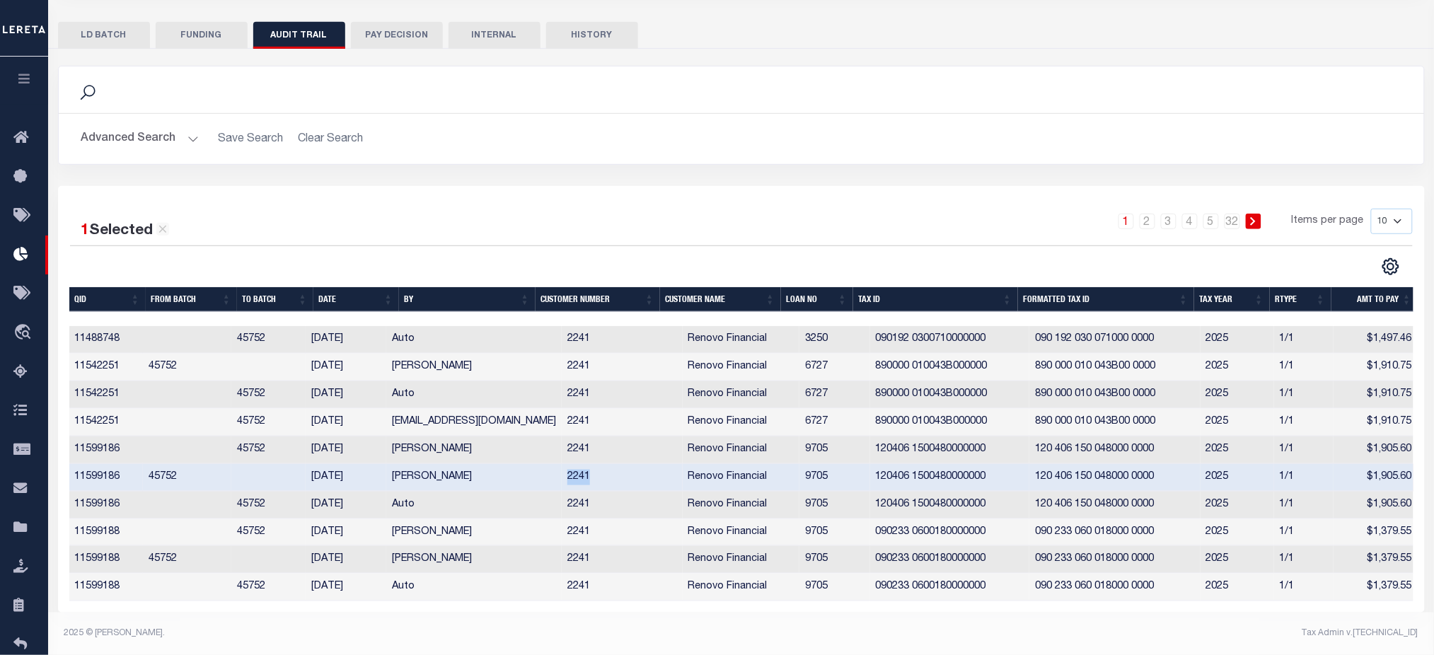
click at [562, 487] on td "2241" at bounding box center [622, 478] width 121 height 28
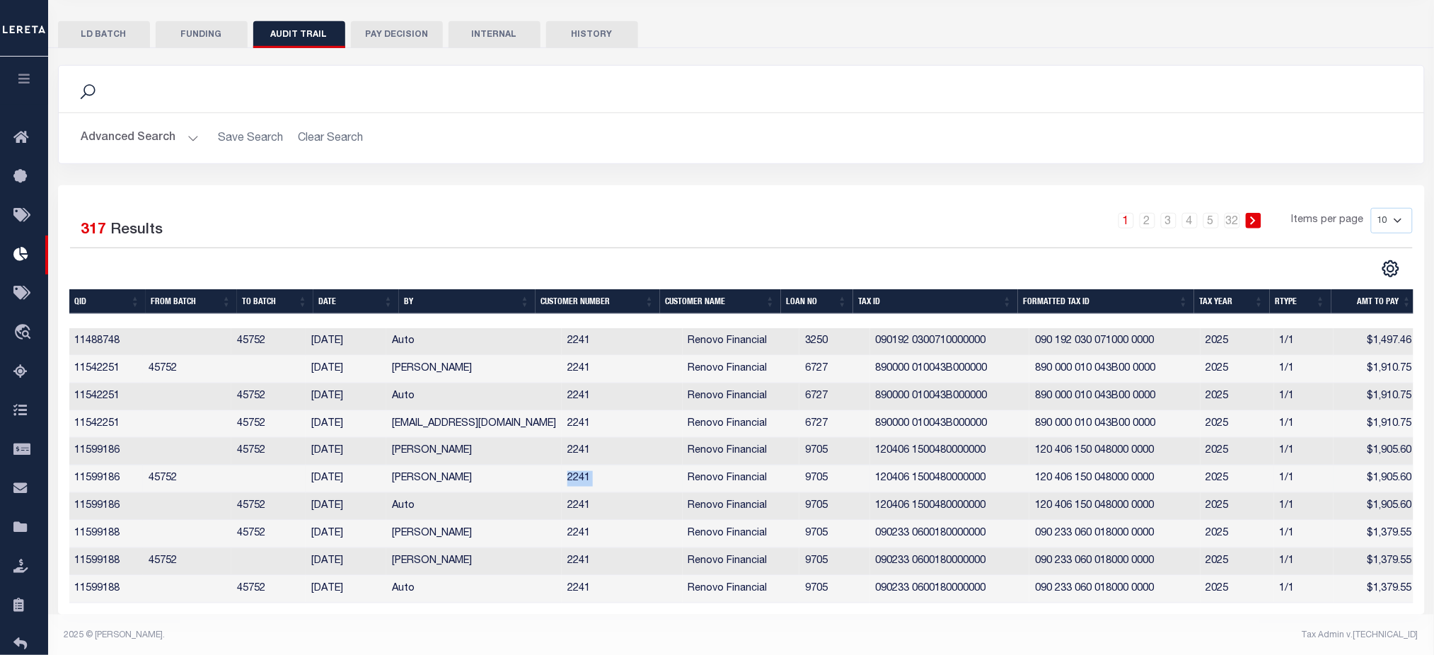
click at [562, 487] on td "2241" at bounding box center [622, 480] width 121 height 28
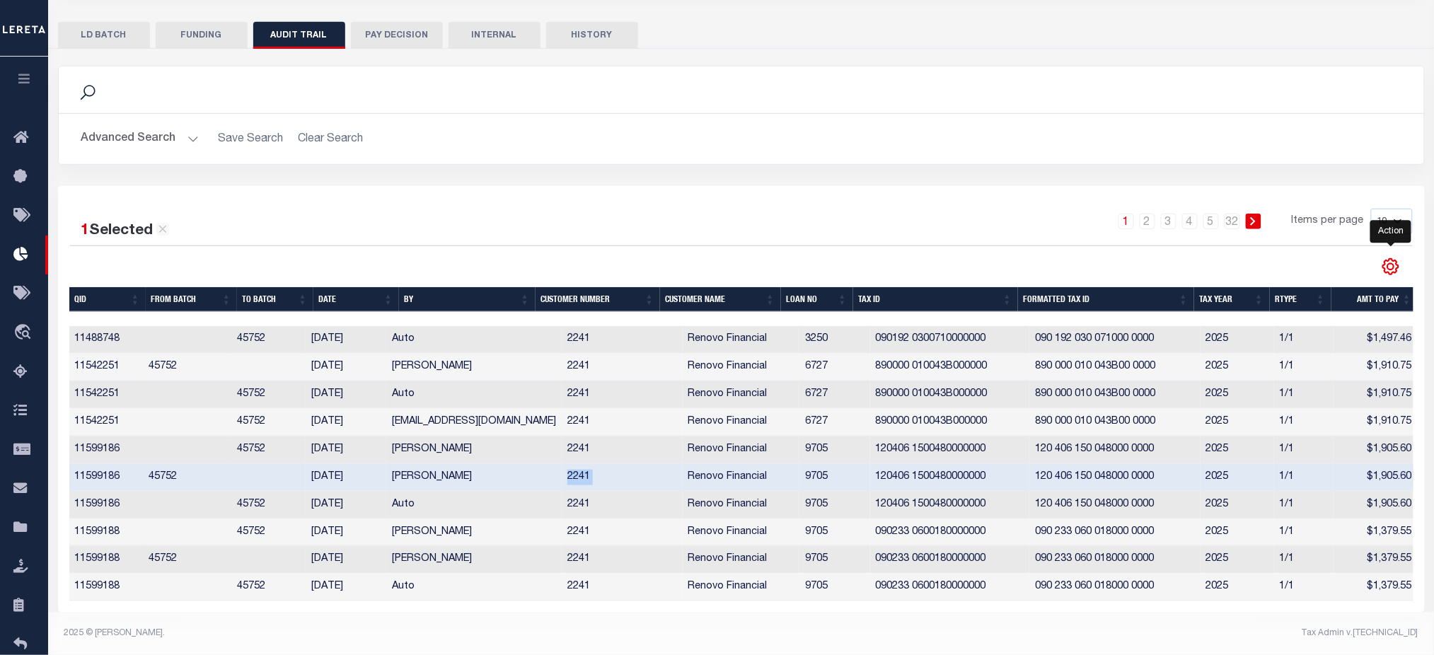
click at [1397, 267] on icon "" at bounding box center [1391, 268] width 16 height 16
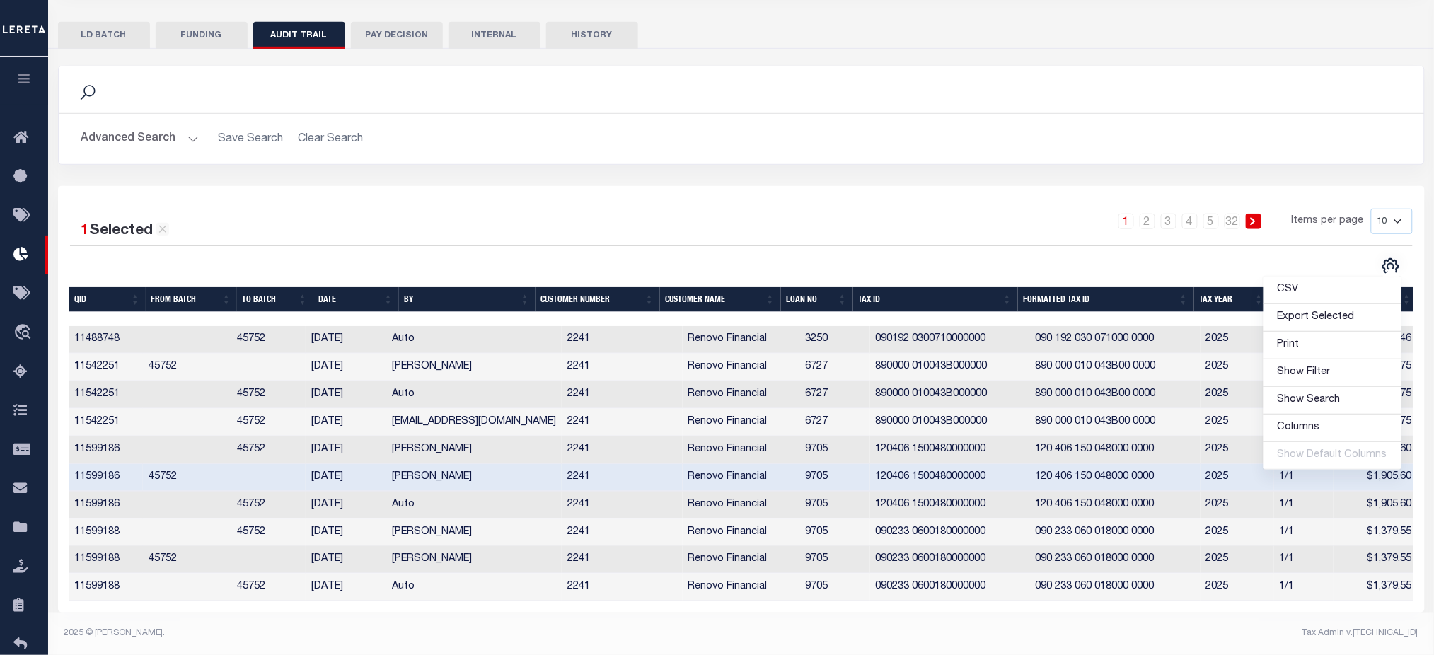
click at [1107, 232] on div "1 2 3 4 5 … 32 Items per page 10 25 50 100" at bounding box center [912, 227] width 1002 height 37
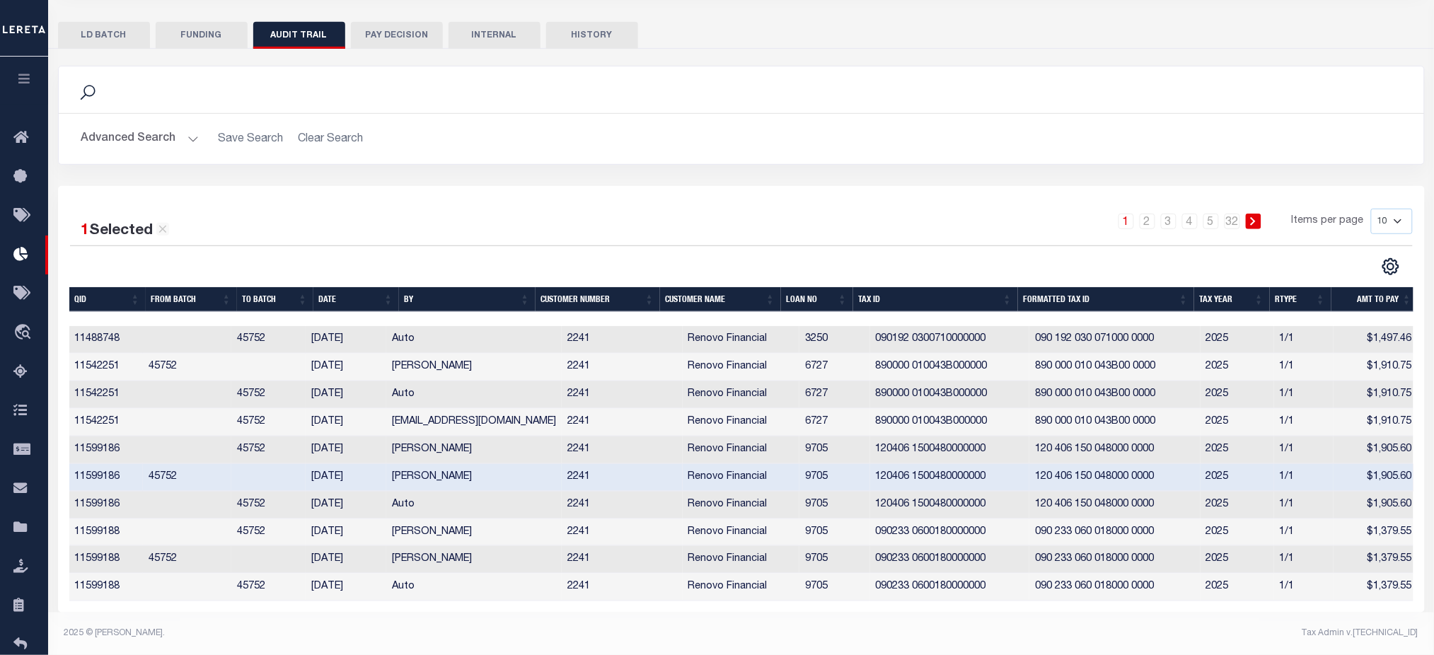
click at [1092, 293] on th "Formatted Tax ID" at bounding box center [1106, 299] width 176 height 25
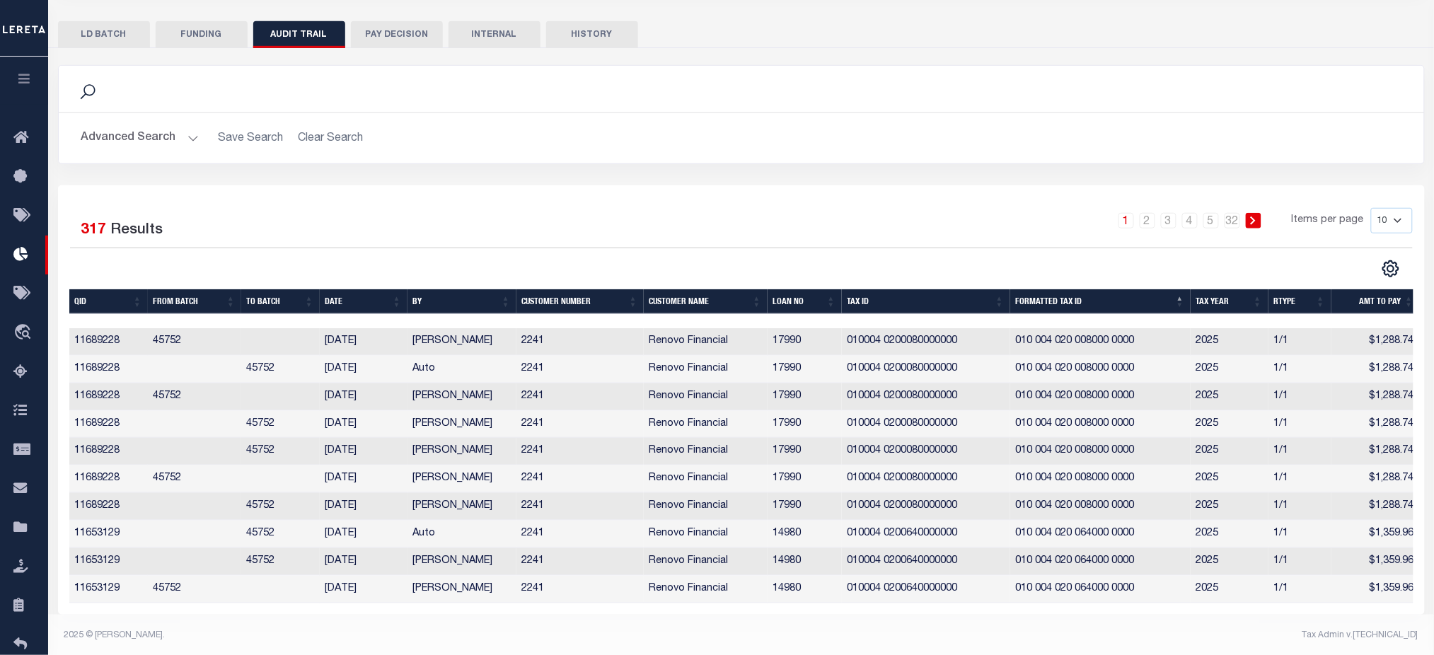
click at [1093, 304] on th "Formatted Tax ID" at bounding box center [1100, 301] width 180 height 25
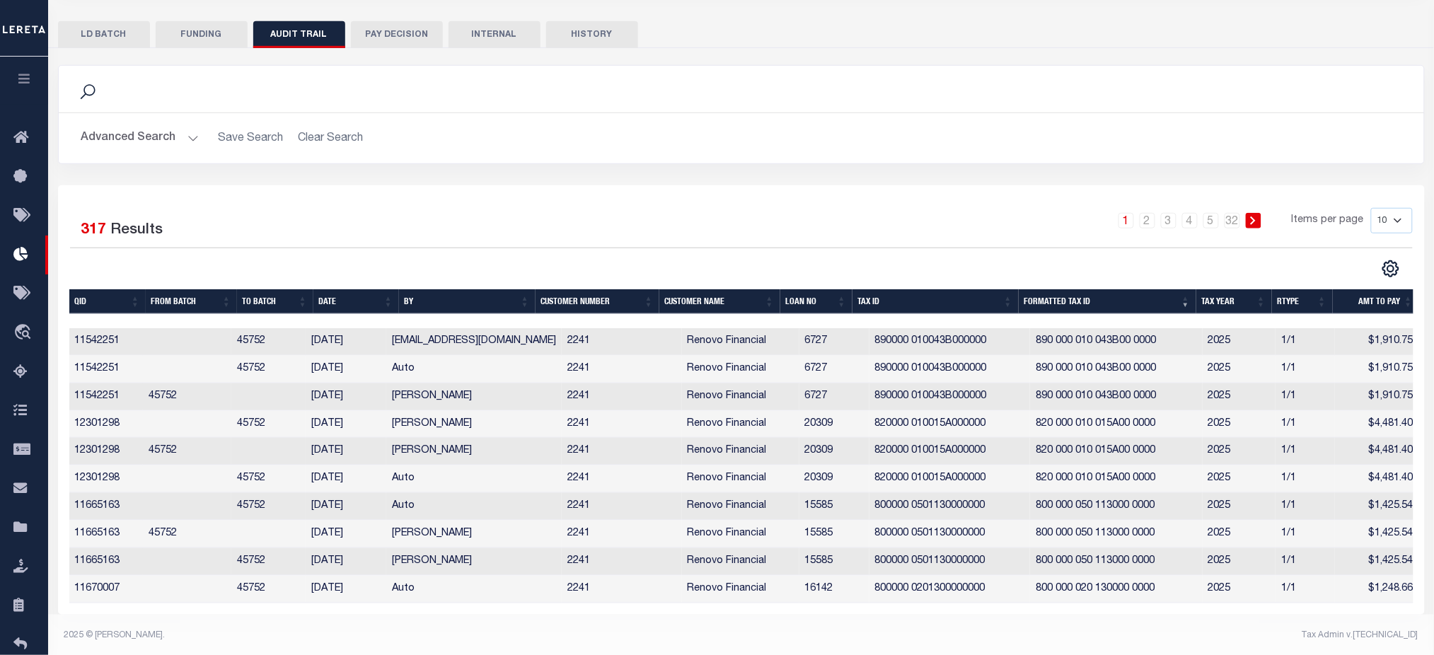
click at [174, 145] on button "Advanced Search" at bounding box center [139, 139] width 117 height 28
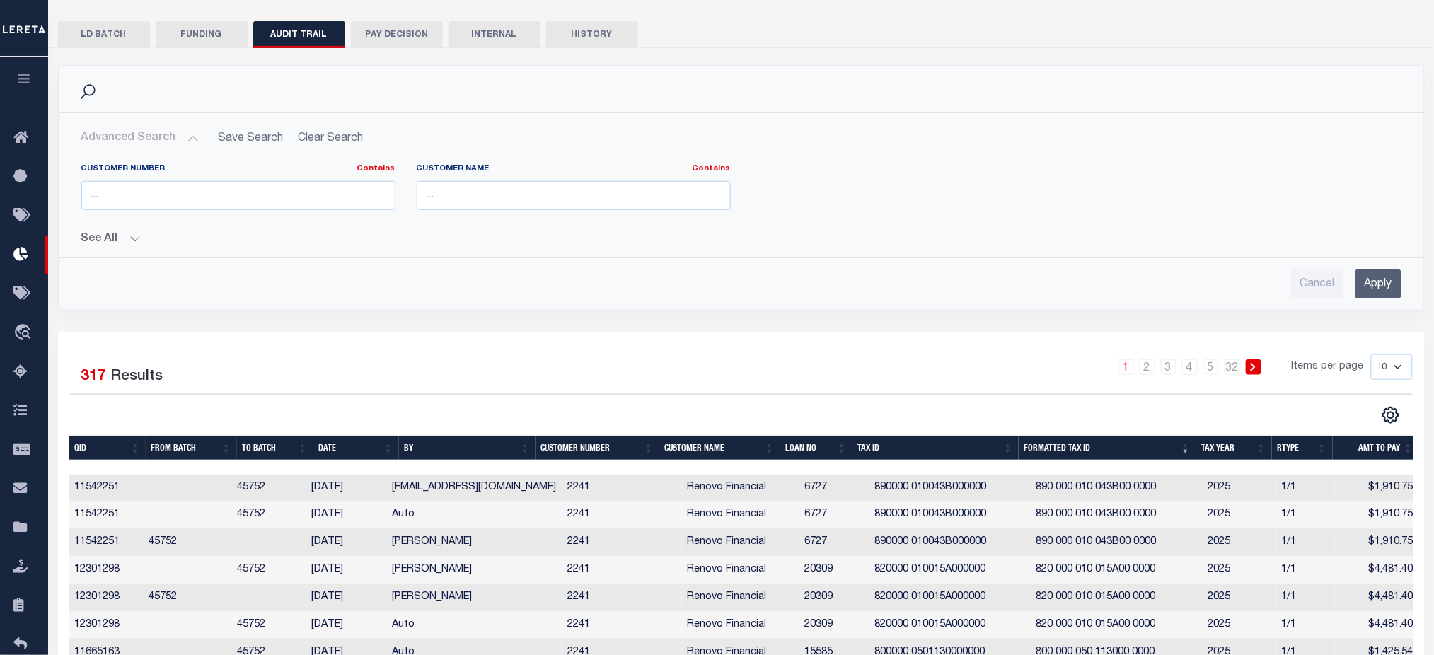
click at [174, 145] on button "Advanced Search" at bounding box center [139, 139] width 117 height 28
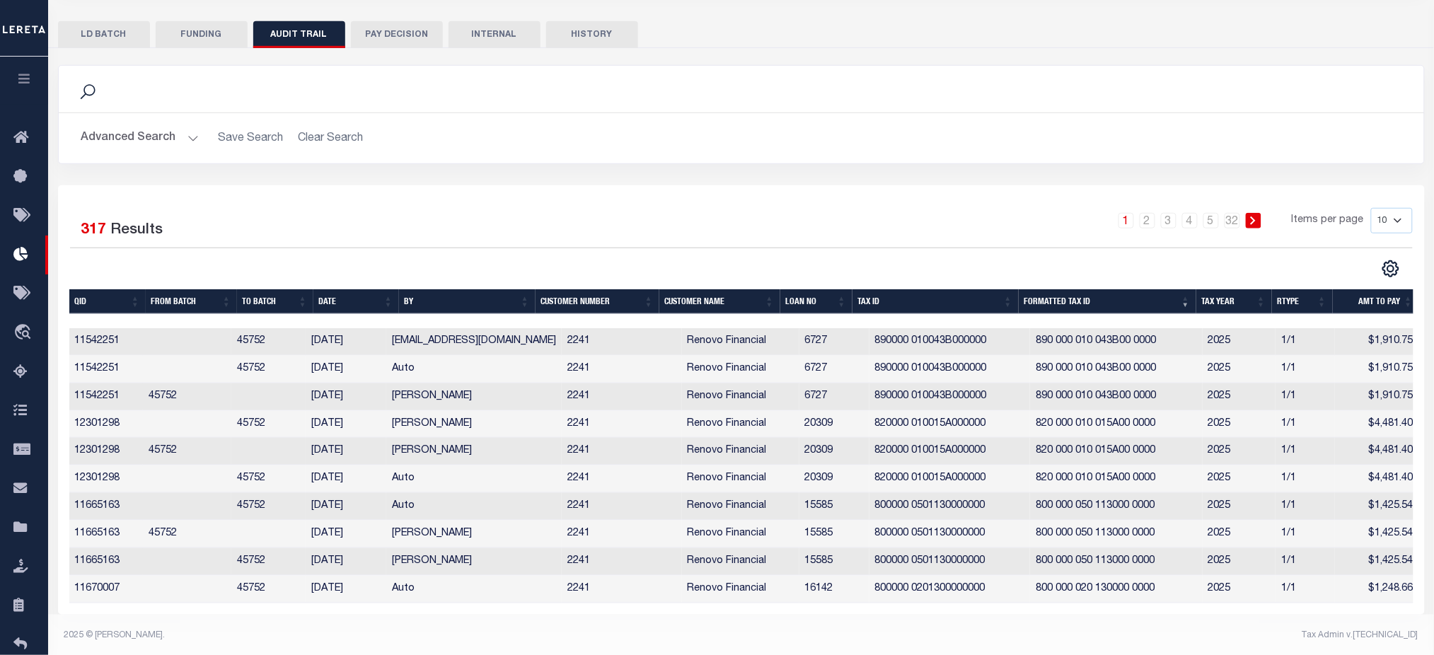
click at [20, 85] on icon "button" at bounding box center [24, 78] width 16 height 13
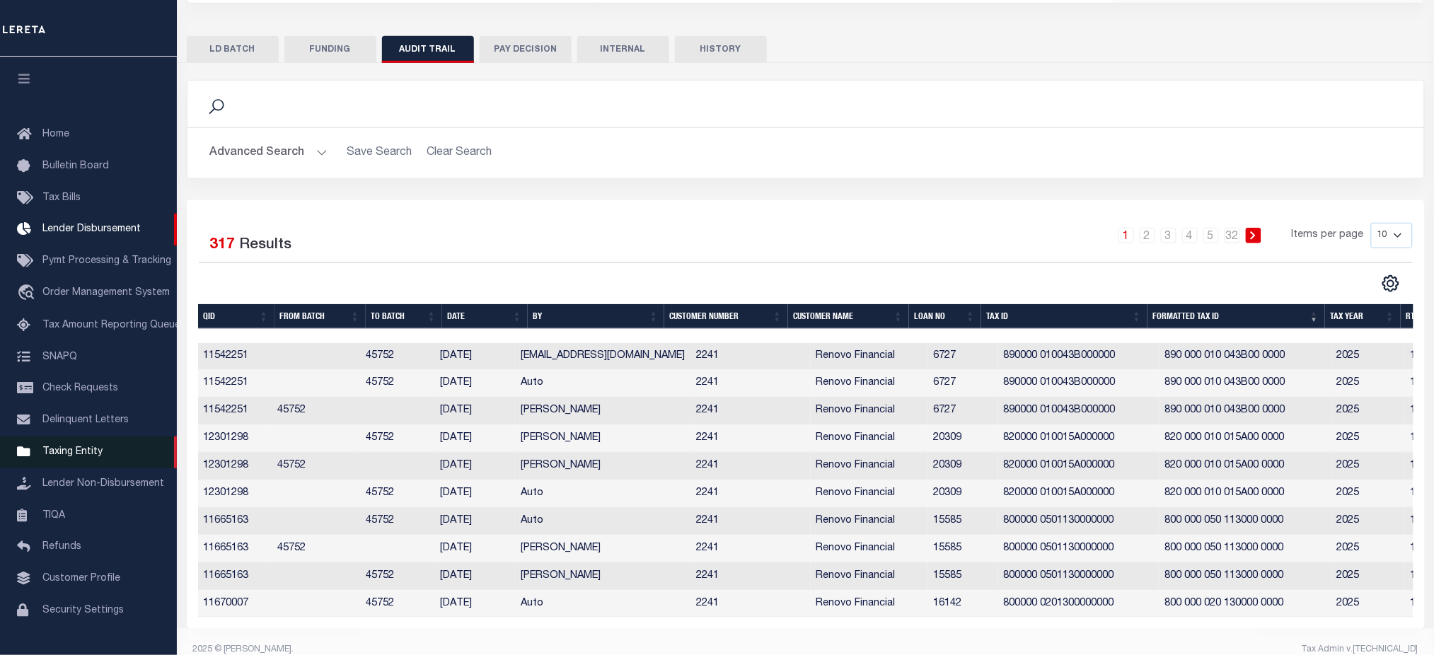
click at [95, 457] on span "Taxing Entity" at bounding box center [72, 452] width 60 height 10
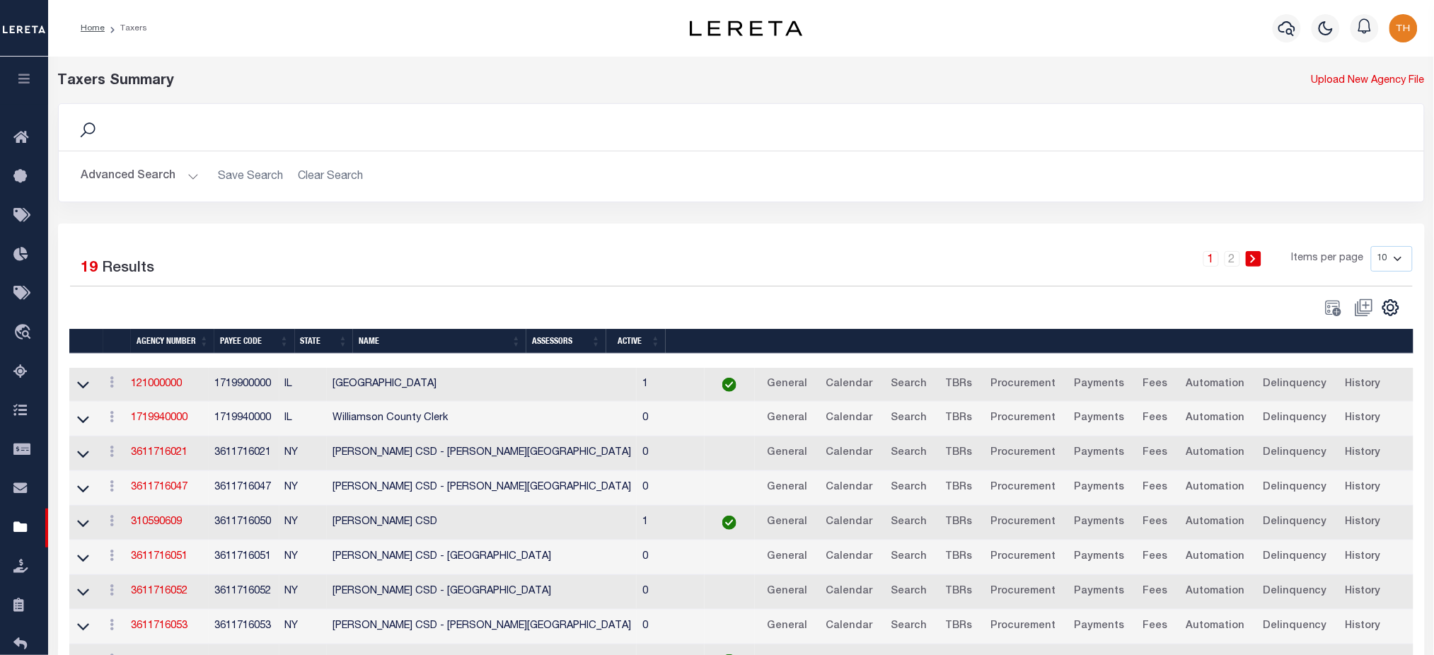
click at [30, 77] on icon "button" at bounding box center [24, 78] width 16 height 13
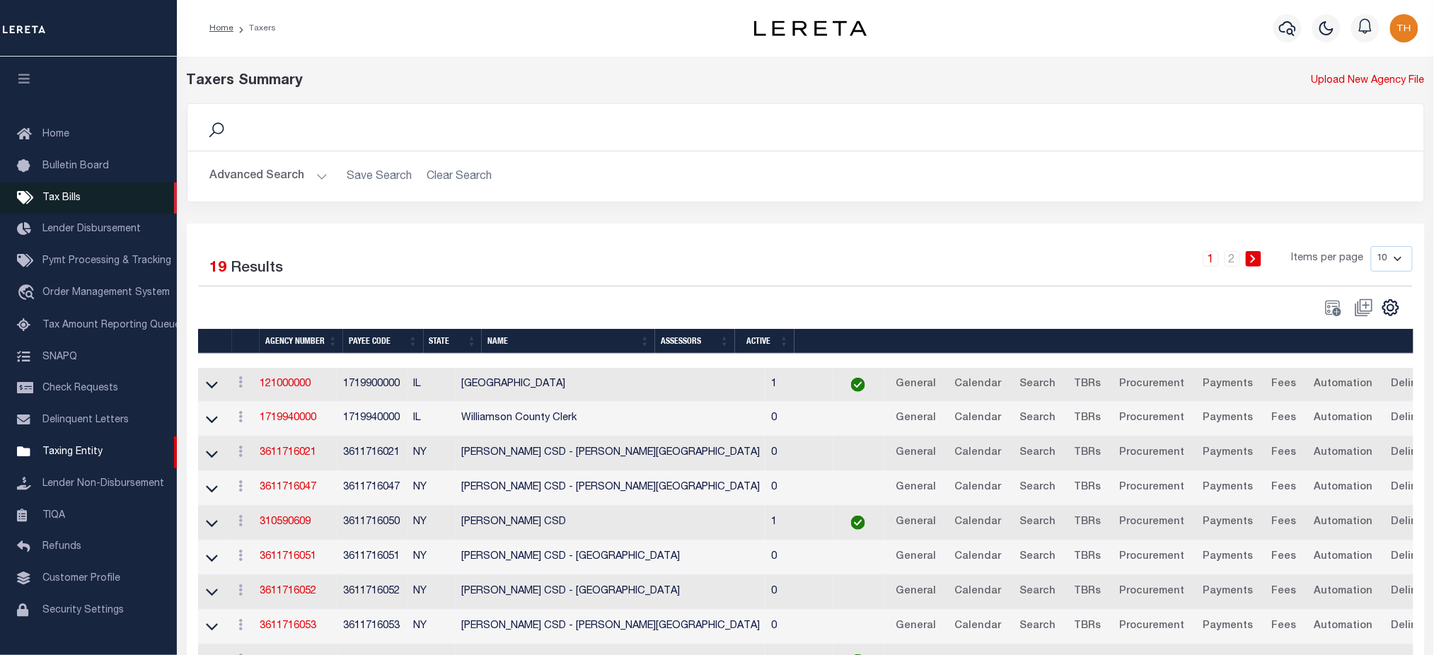
click at [71, 202] on span "Tax Bills" at bounding box center [61, 198] width 38 height 10
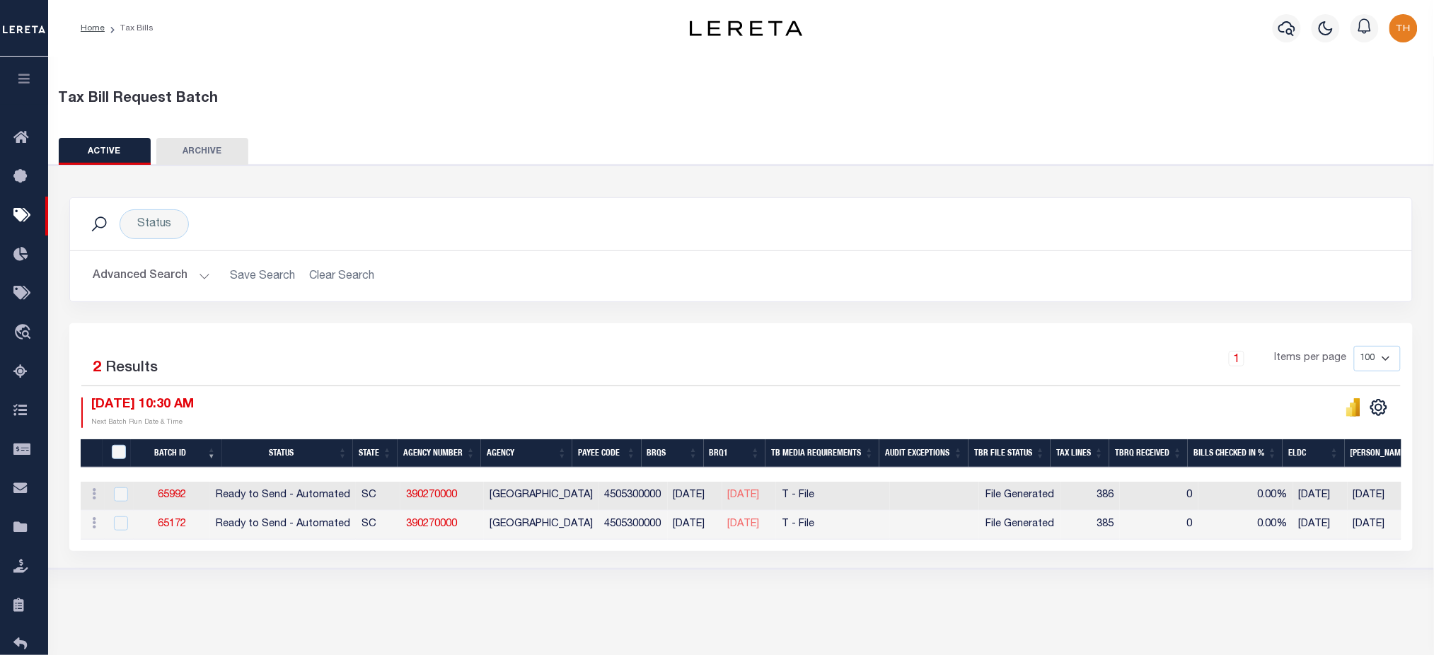
click at [140, 281] on button "Advanced Search" at bounding box center [151, 276] width 117 height 28
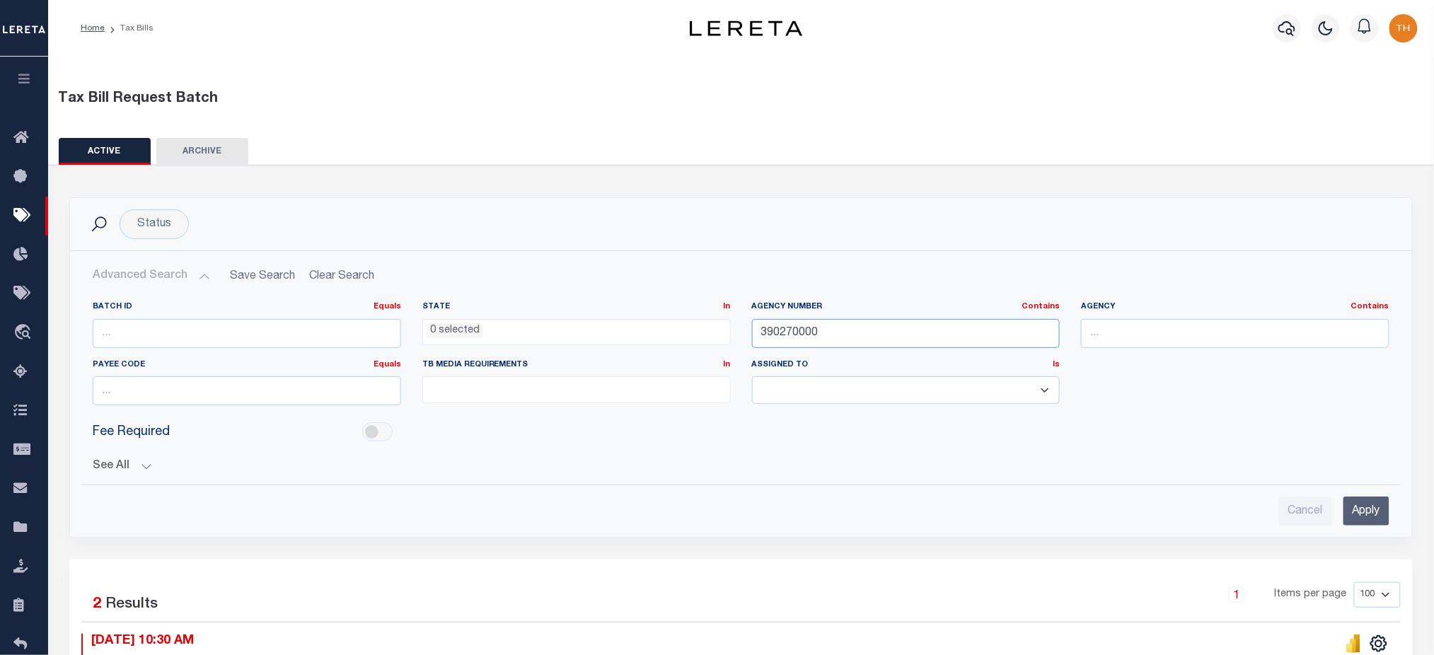
drag, startPoint x: 920, startPoint y: 320, endPoint x: 700, endPoint y: 336, distance: 220.6
click at [700, 336] on div "Batch ID Equals Equals Is Not Equal To Is Greater Than Is Less Than State In In…" at bounding box center [741, 358] width 1318 height 115
click at [1378, 509] on input "Apply" at bounding box center [1367, 511] width 46 height 29
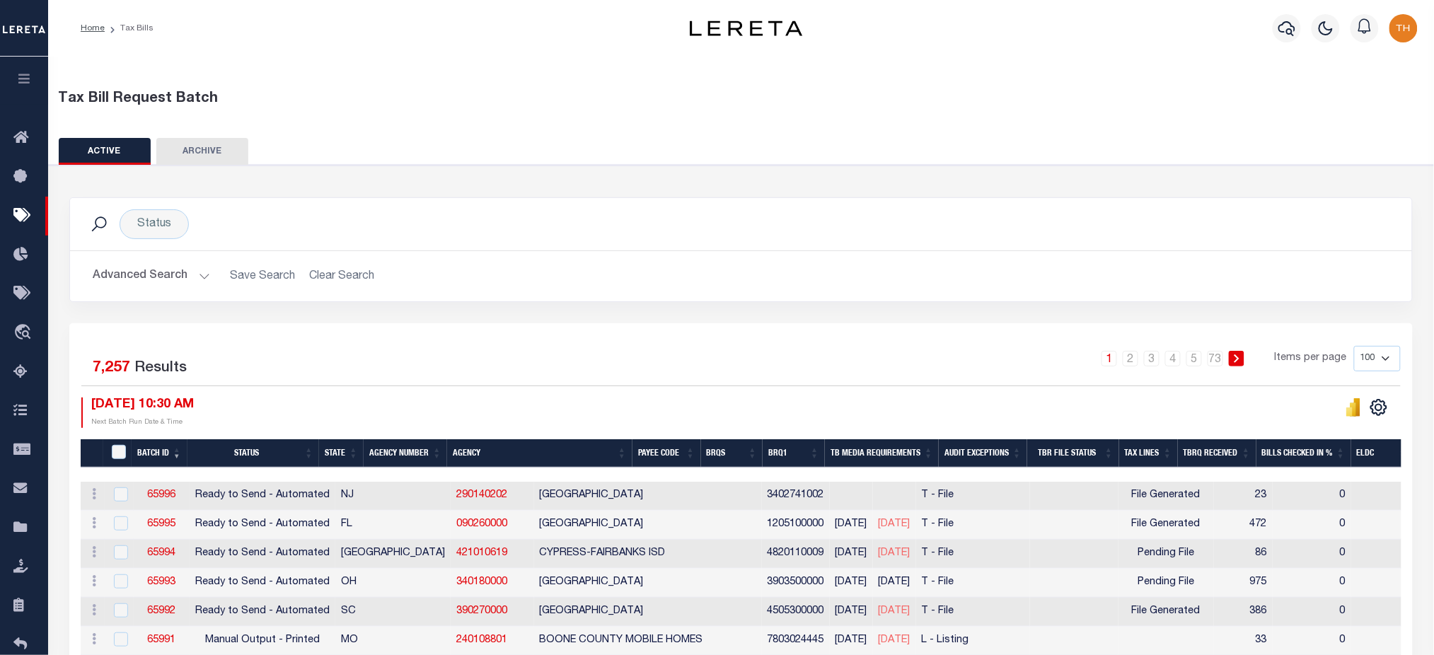
click at [1104, 456] on th "TBR File Status" at bounding box center [1073, 453] width 92 height 29
click at [1119, 456] on th "TBR File Status" at bounding box center [1073, 453] width 92 height 29
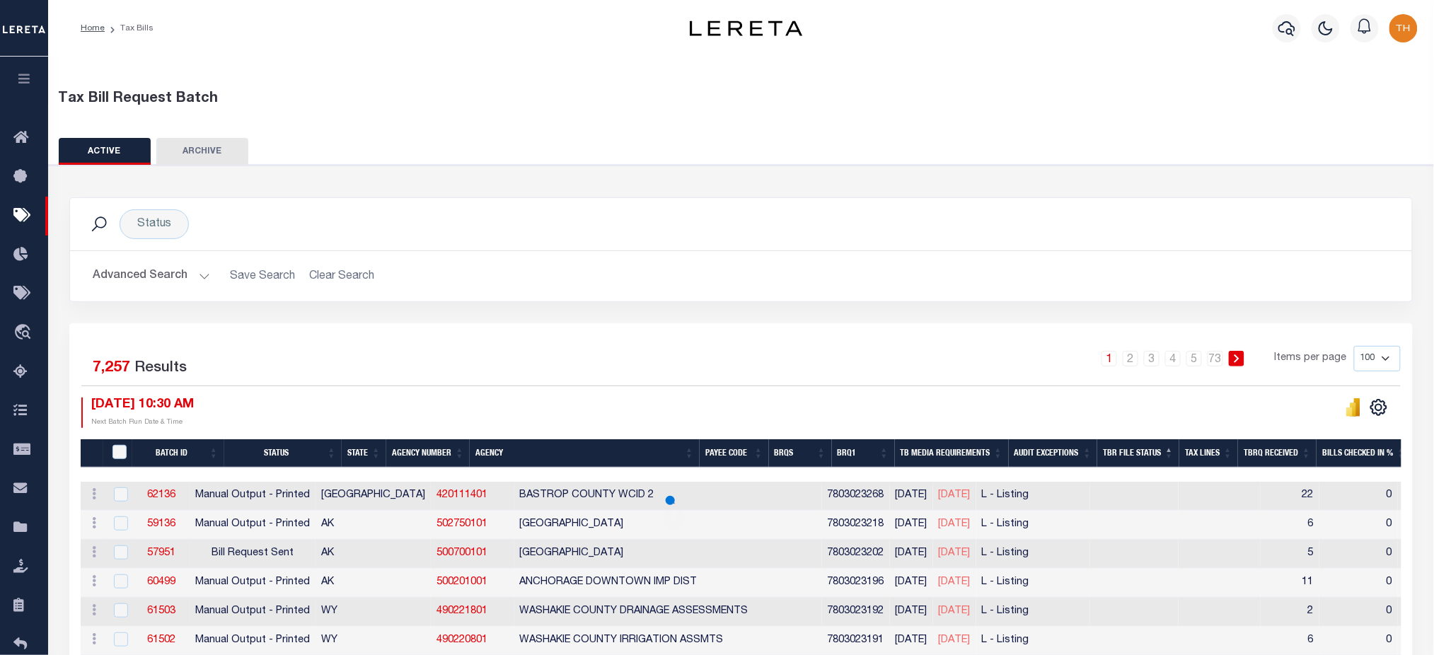
click at [1167, 457] on th "TBR File Status" at bounding box center [1138, 453] width 82 height 29
click at [1162, 460] on th "TBR File Status" at bounding box center [1138, 453] width 82 height 29
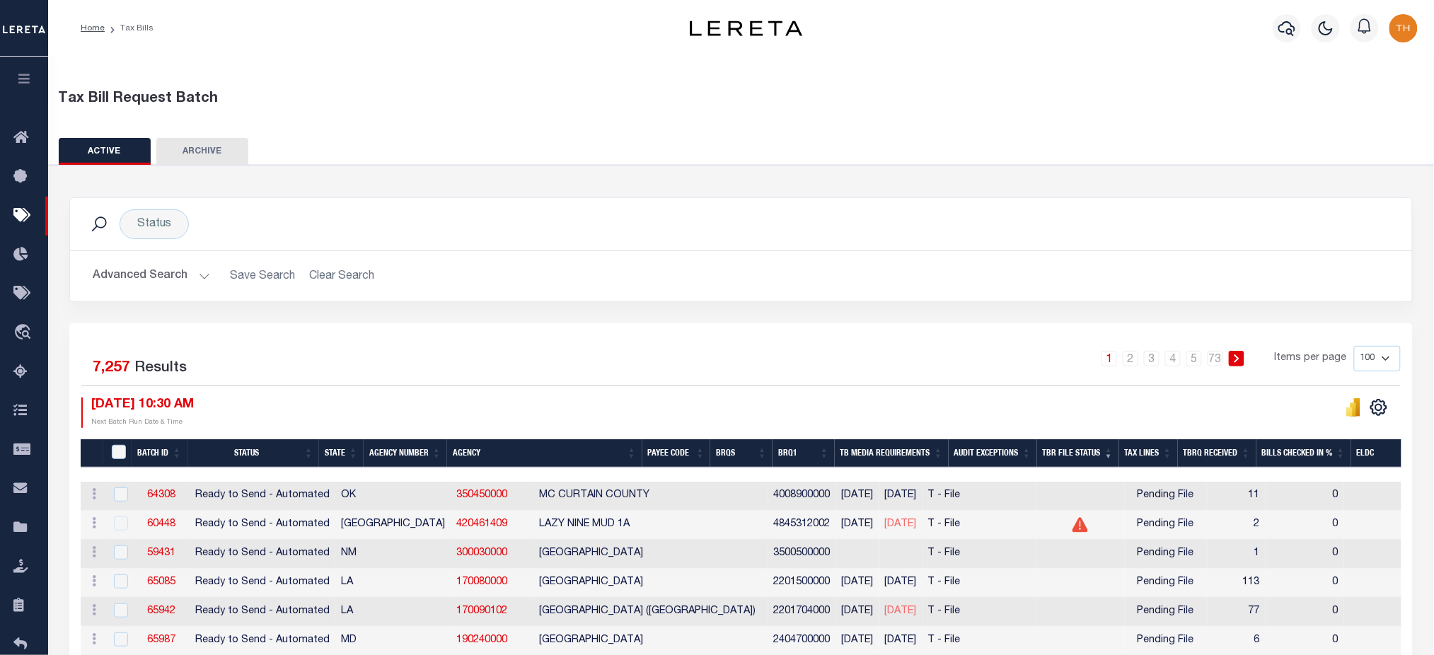
click at [1162, 460] on th "Tax Lines" at bounding box center [1148, 453] width 59 height 29
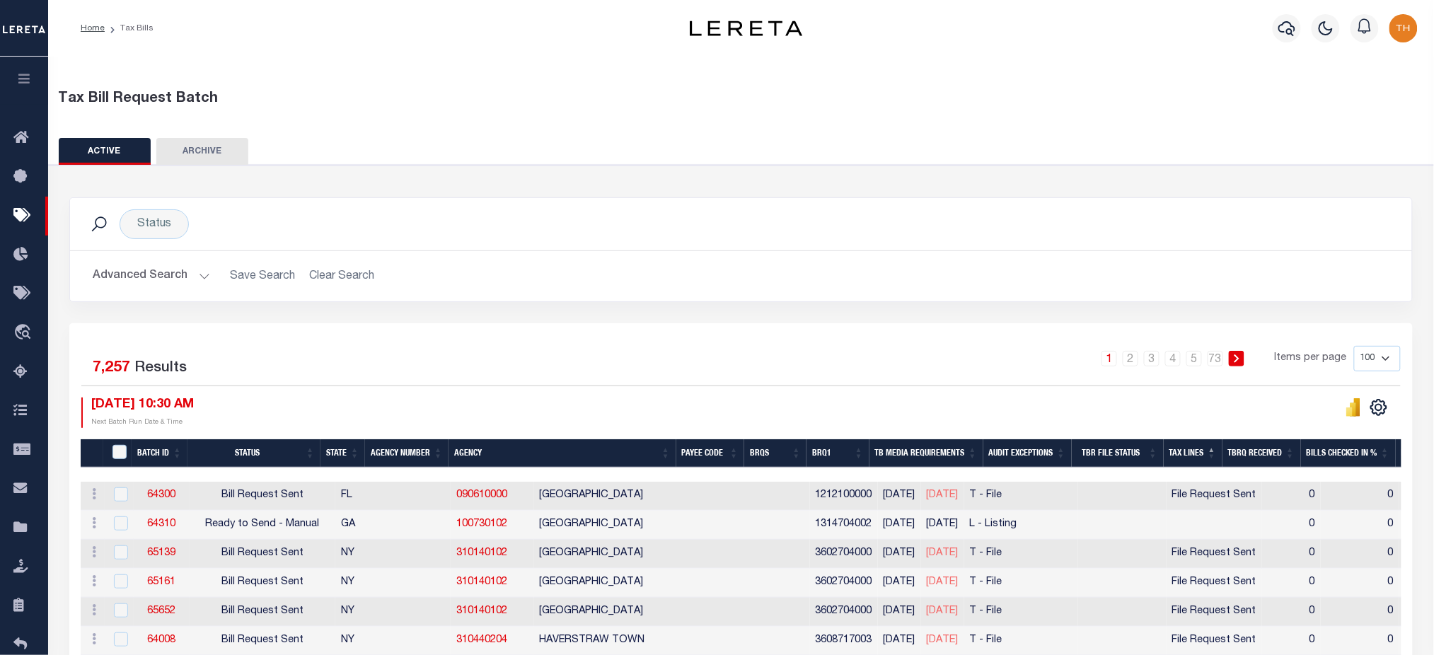
click at [1223, 450] on th "Tax Lines" at bounding box center [1193, 453] width 59 height 29
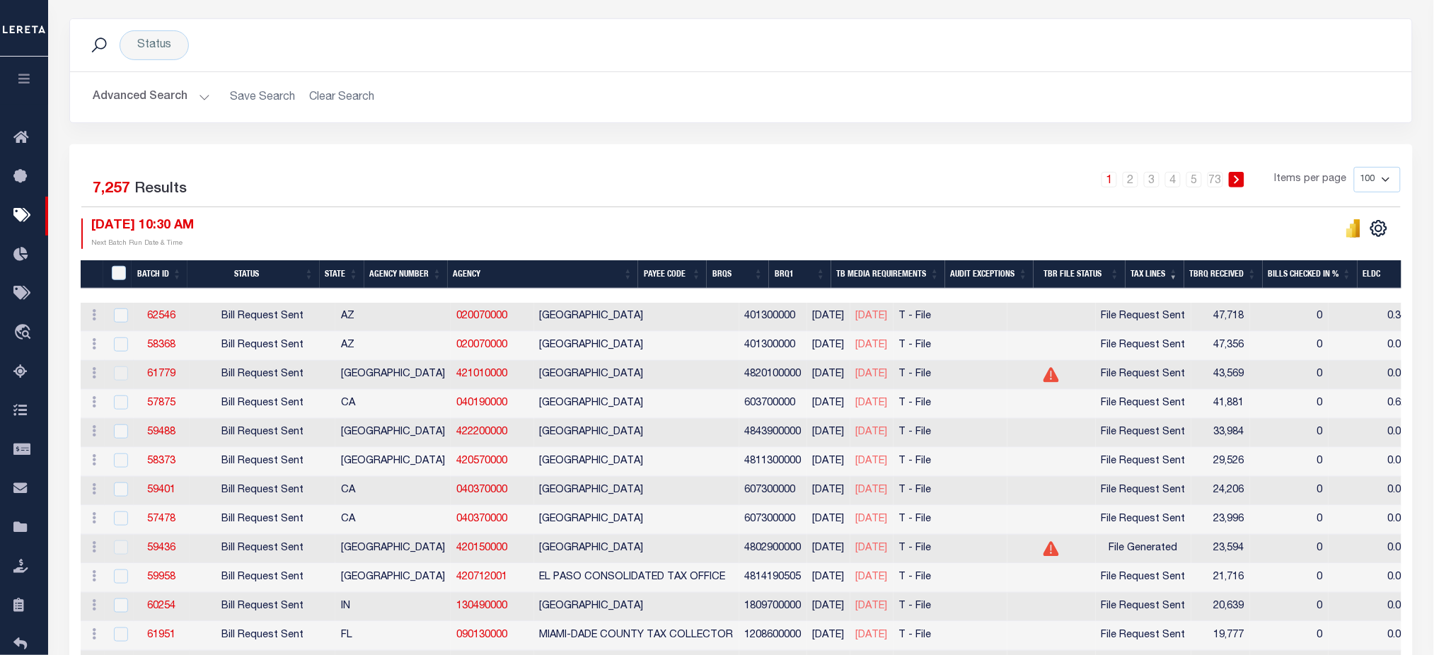
scroll to position [188, 0]
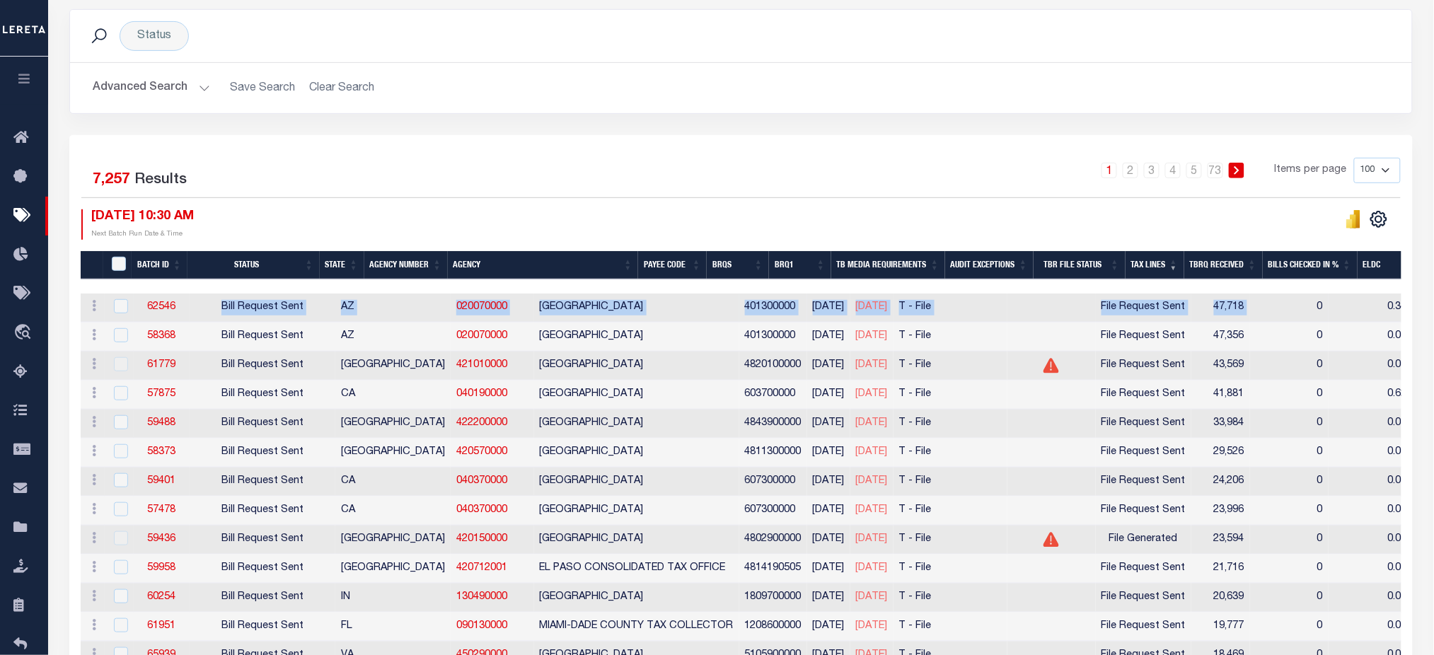
drag, startPoint x: 1209, startPoint y: 310, endPoint x: 201, endPoint y: 314, distance: 1008.2
click at [200, 315] on tr "ACTIONS Delete 62546 Bill Request Sent AZ 020070000 MARICOPA COUNTY 401300000 0…" at bounding box center [1200, 308] width 2238 height 29
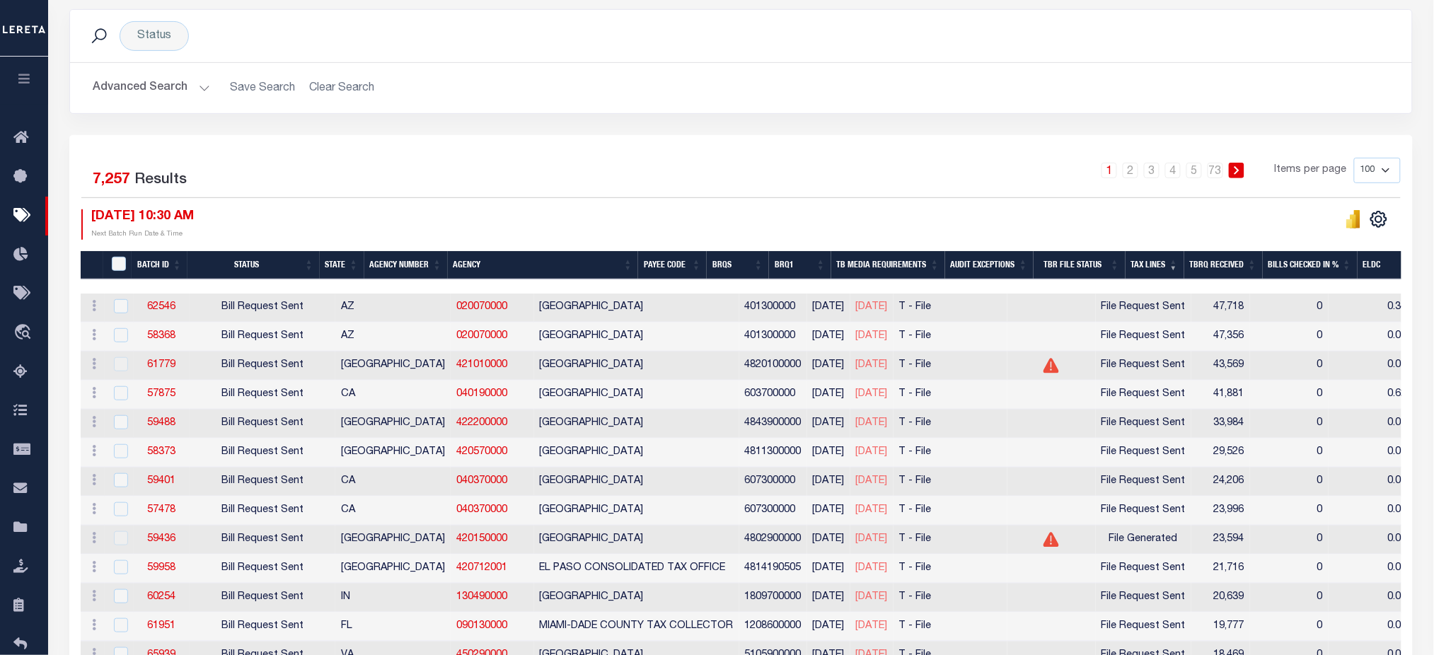
click at [949, 180] on div "1 2 3 4 5 … 73 Items per page 100 200 500 1000" at bounding box center [909, 176] width 984 height 37
drag, startPoint x: 1201, startPoint y: 315, endPoint x: 1048, endPoint y: 320, distance: 152.9
click at [1048, 320] on tr "ACTIONS Delete 62546 Bill Request Sent AZ 020070000 MARICOPA COUNTY 401300000 0…" at bounding box center [1200, 308] width 2238 height 29
click at [1191, 310] on td "47,718" at bounding box center [1220, 308] width 59 height 29
checkbox input "true"
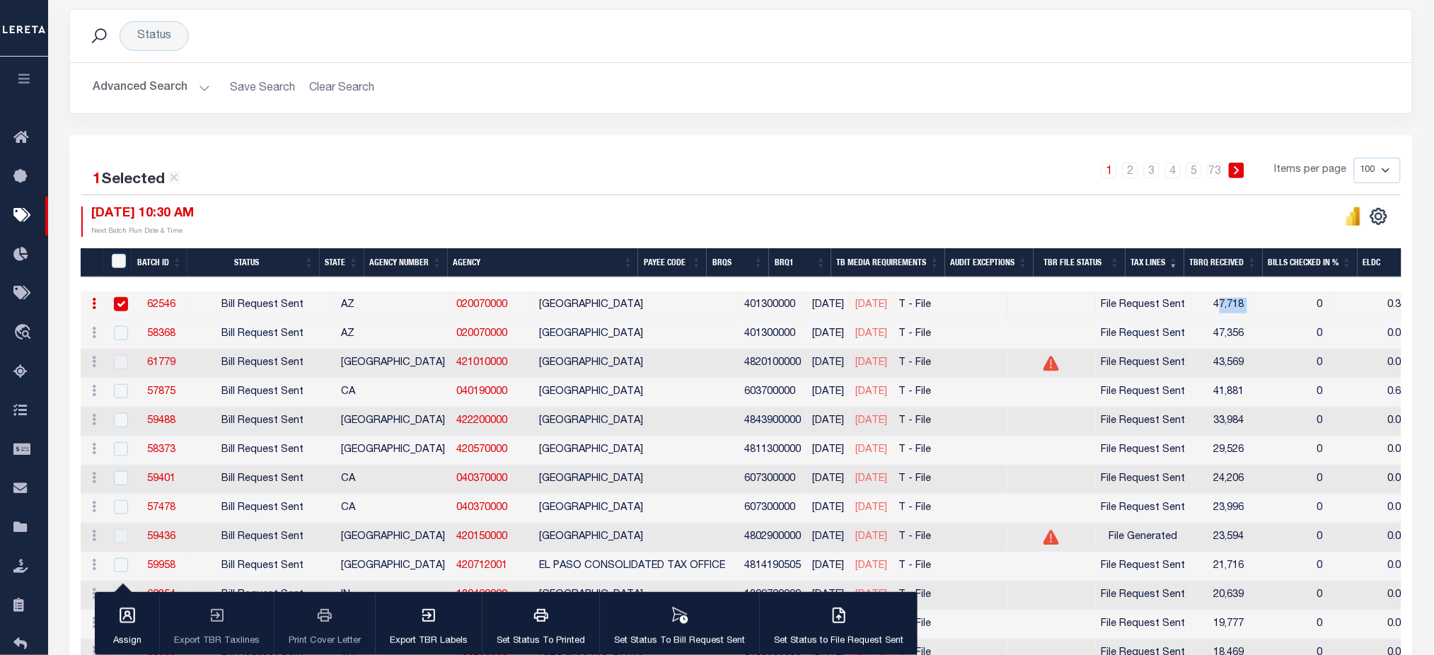
drag, startPoint x: 1174, startPoint y: 306, endPoint x: 1225, endPoint y: 306, distance: 50.2
click at [1225, 306] on tr "ACTIONS Delete 62546 Bill Request Sent AZ 020070000 MARICOPA COUNTY 401300000 0…" at bounding box center [1200, 305] width 2238 height 29
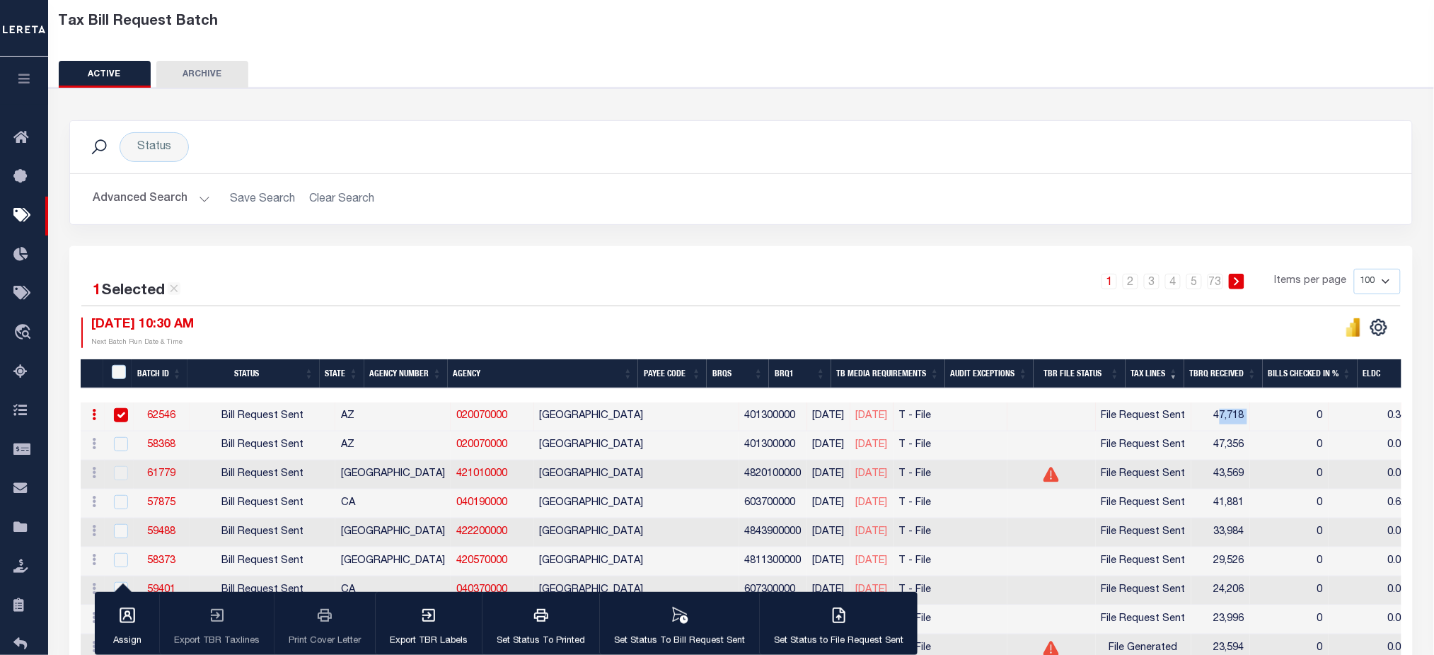
scroll to position [0, 0]
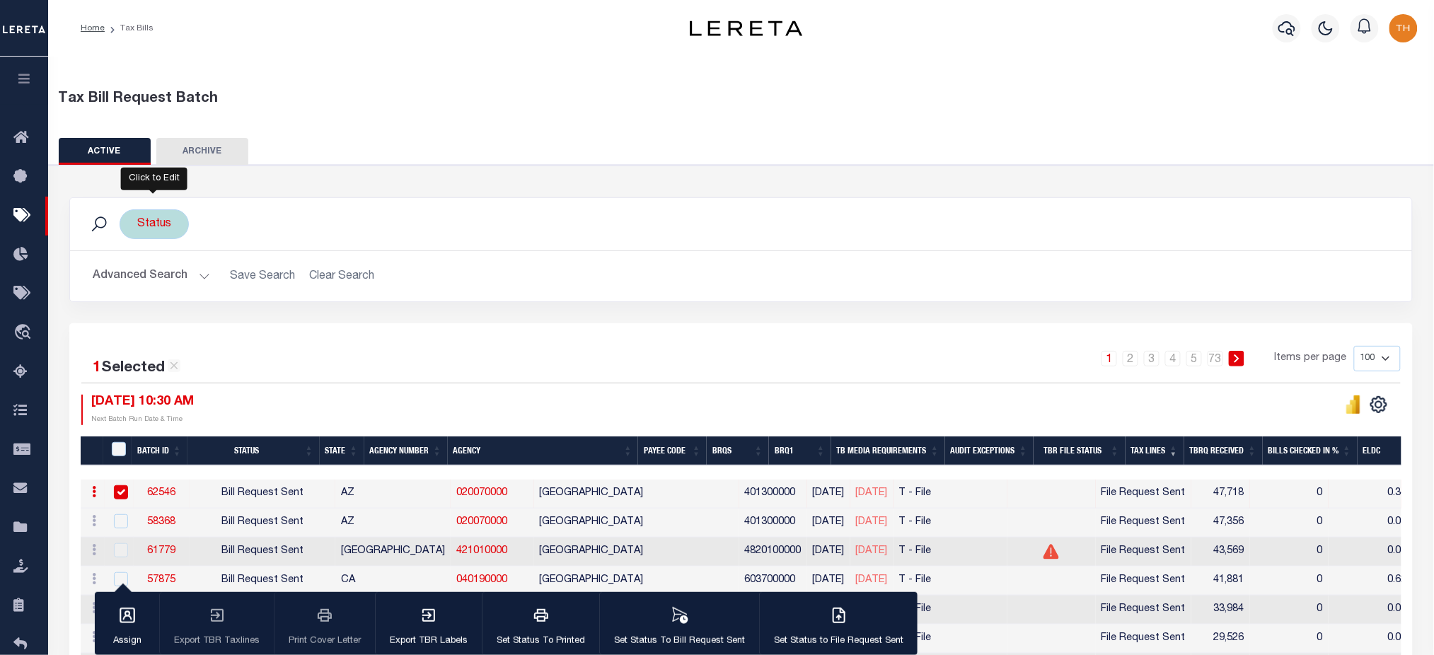
click at [162, 230] on div "Status" at bounding box center [154, 224] width 69 height 30
click at [250, 255] on ul "0 selected" at bounding box center [242, 252] width 207 height 18
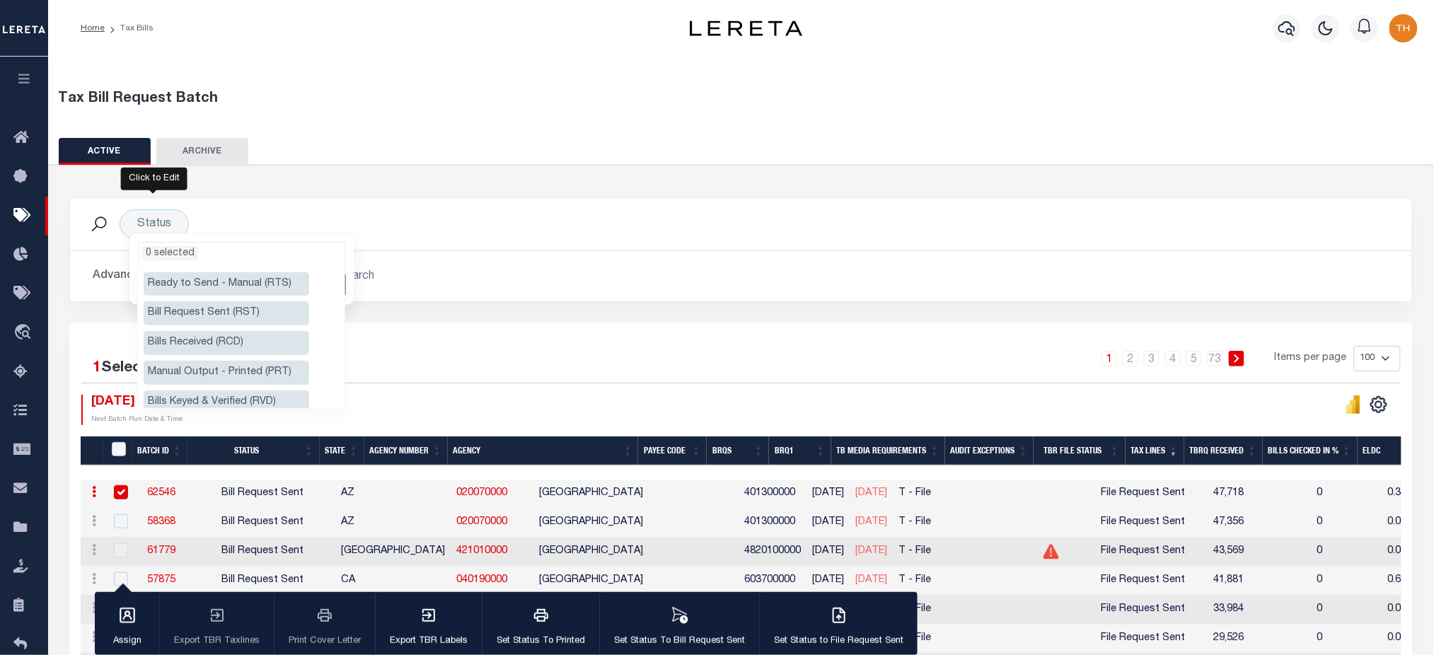
click at [235, 322] on li "Bill Request Sent (RST)" at bounding box center [227, 313] width 166 height 24
select select "RST"
click at [229, 361] on li "Manual Output - Printed (PRT)" at bounding box center [227, 373] width 166 height 24
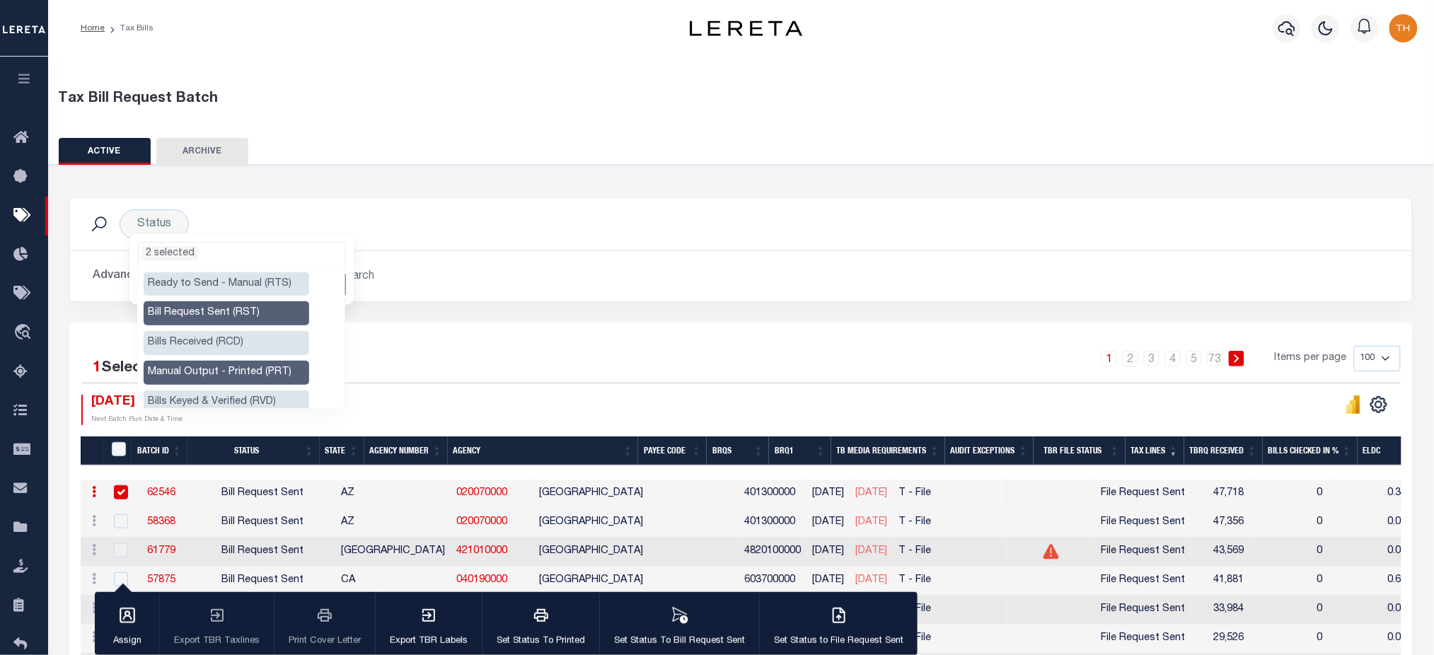
click at [230, 388] on ul "Ready to Send - Manual (RTS) Bill Request Sent (RST) Bills Received (RCD) Manua…" at bounding box center [241, 337] width 207 height 141
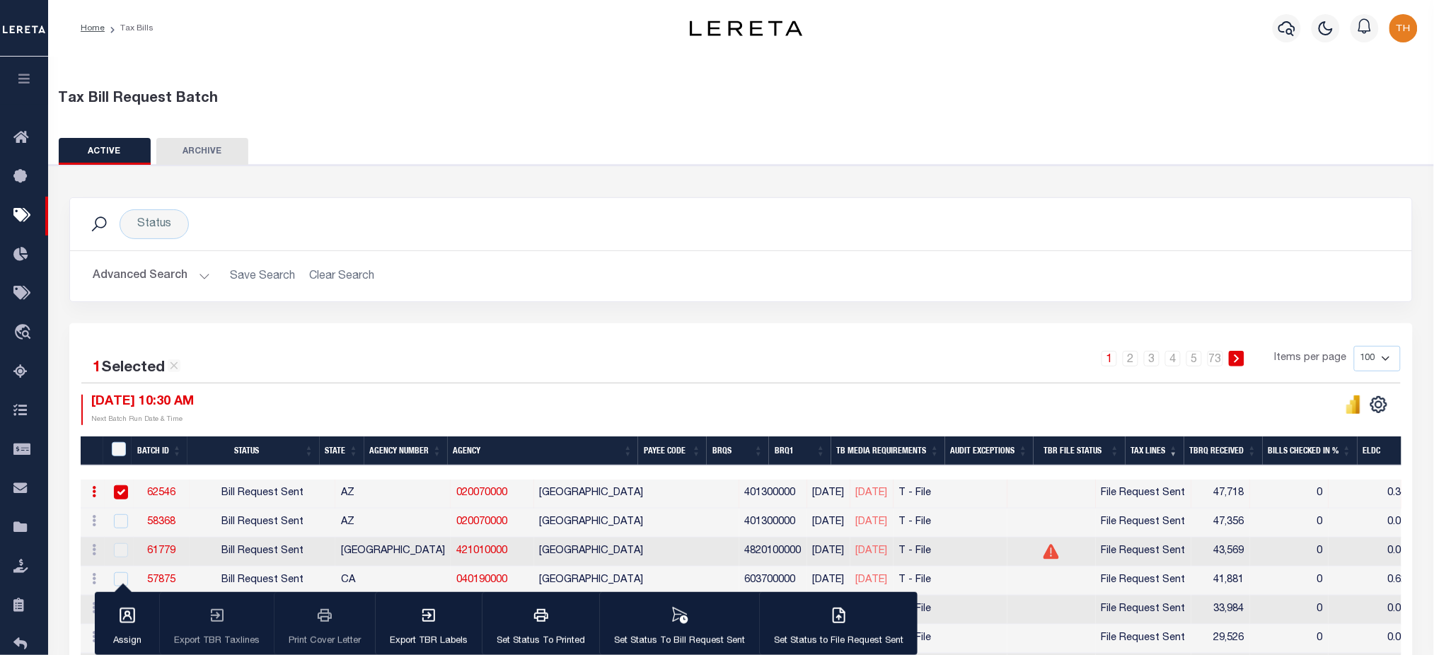
click at [302, 258] on div "Advanced Search Save Search Clear Search Batch ID Equals Equals Is Not Equal To…" at bounding box center [741, 276] width 1342 height 50
click at [199, 279] on button "Advanced Search" at bounding box center [151, 276] width 117 height 28
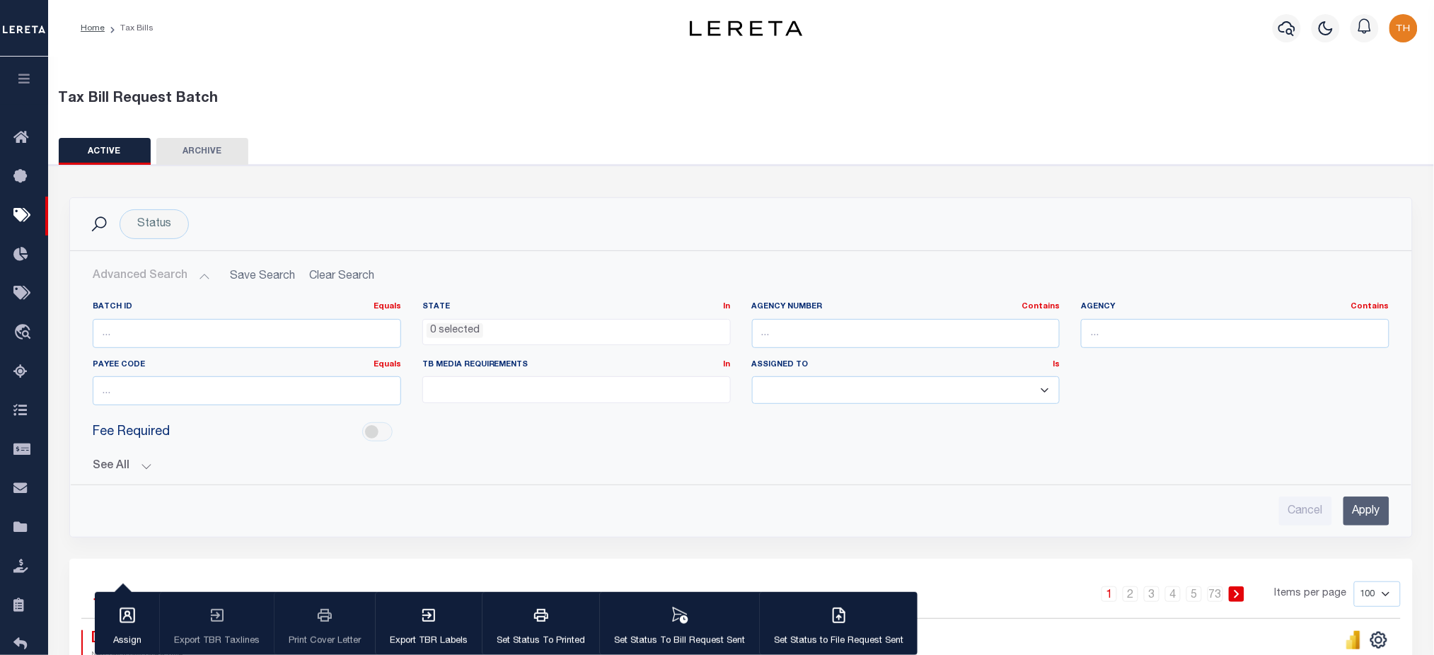
click at [199, 279] on button "Advanced Search" at bounding box center [151, 276] width 117 height 28
